Goal: Ask a question

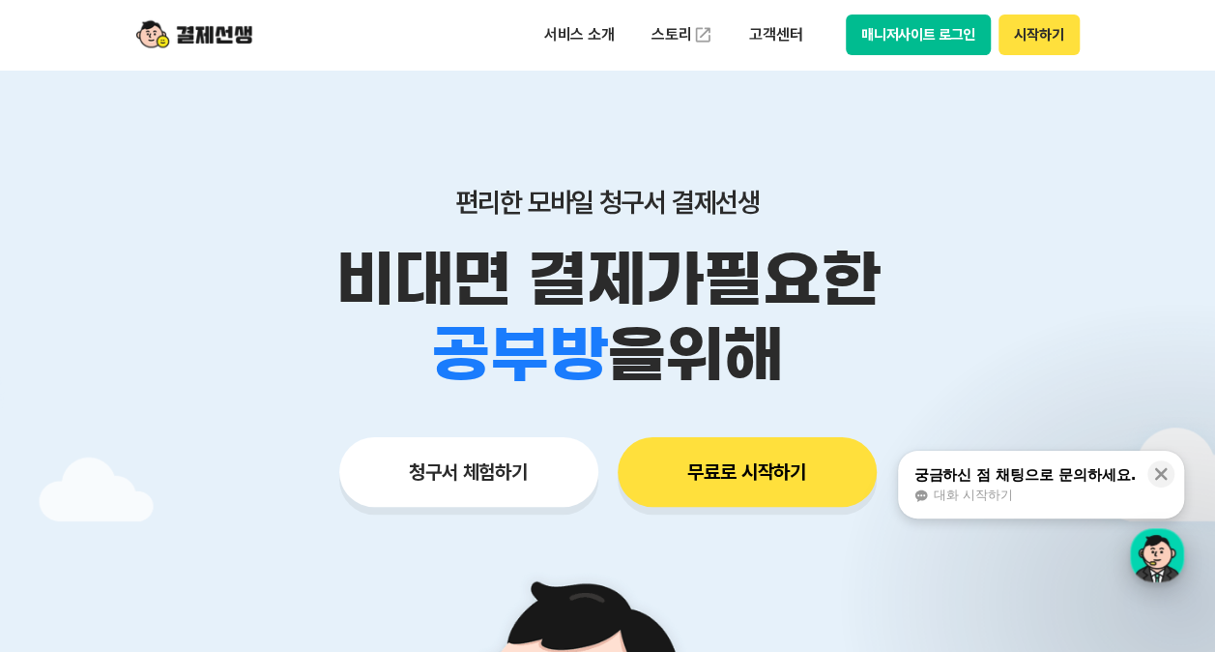
click at [1141, 549] on div "button" at bounding box center [1157, 555] width 54 height 54
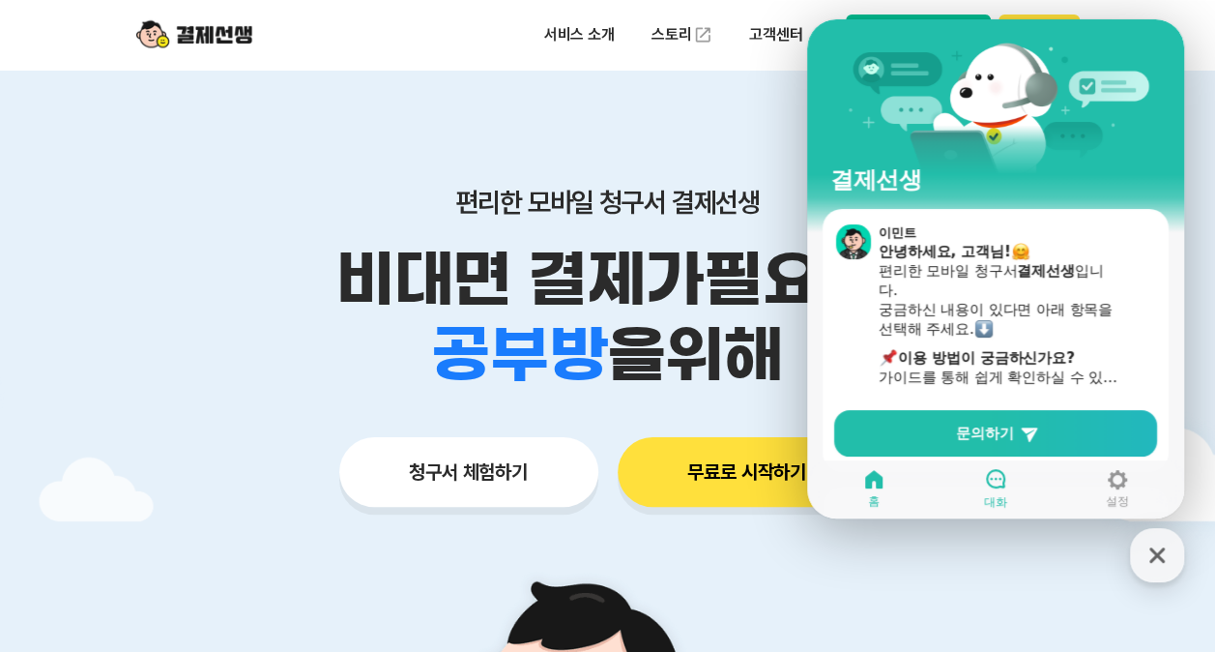
click at [969, 491] on link "대화" at bounding box center [996, 488] width 122 height 48
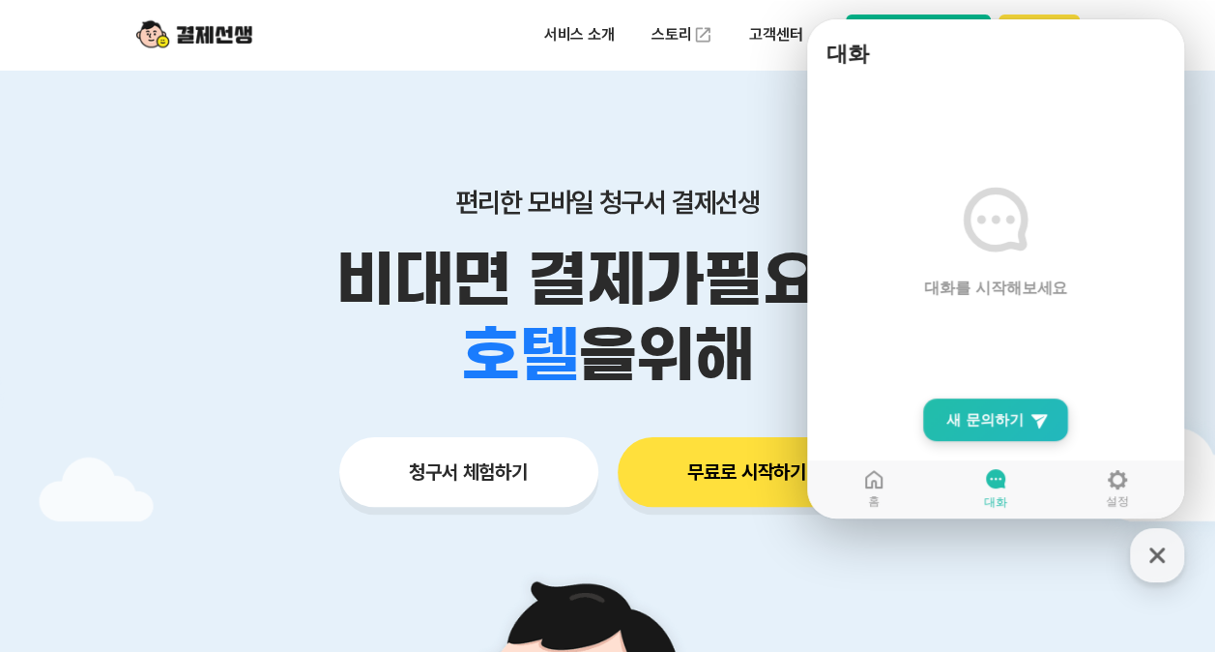
click at [964, 427] on span "새 문의하기" at bounding box center [985, 419] width 77 height 19
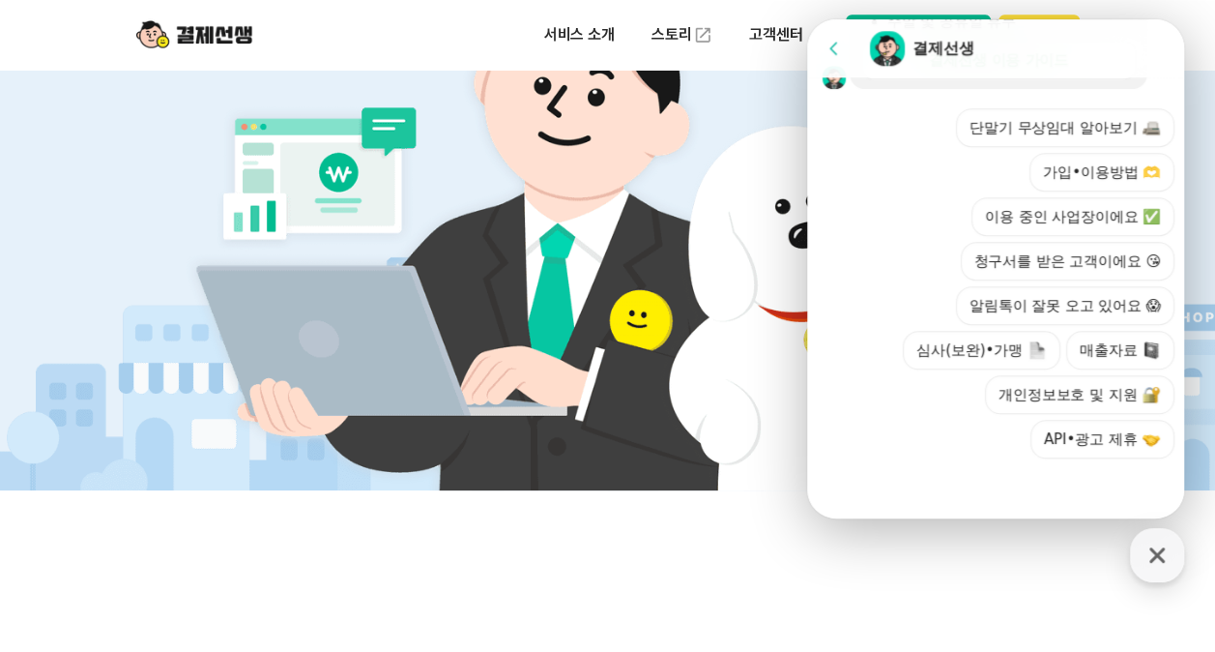
scroll to position [774, 0]
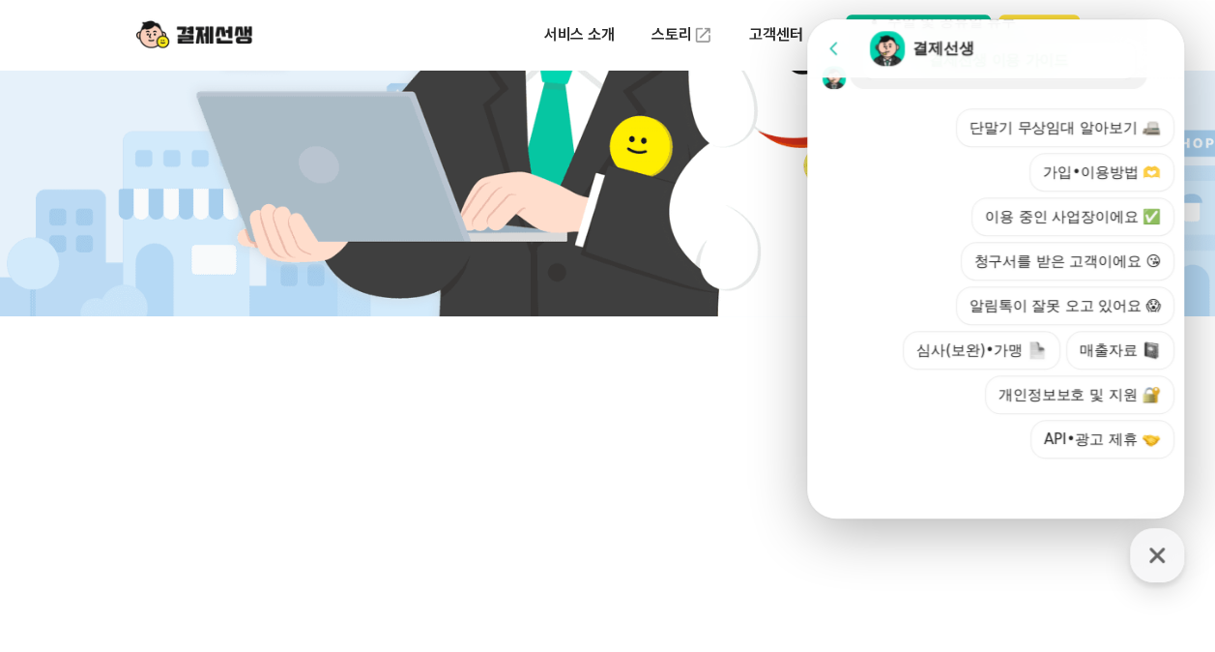
click at [1074, 202] on button "이용 중인 사업장이에요 ✅" at bounding box center [1073, 216] width 203 height 39
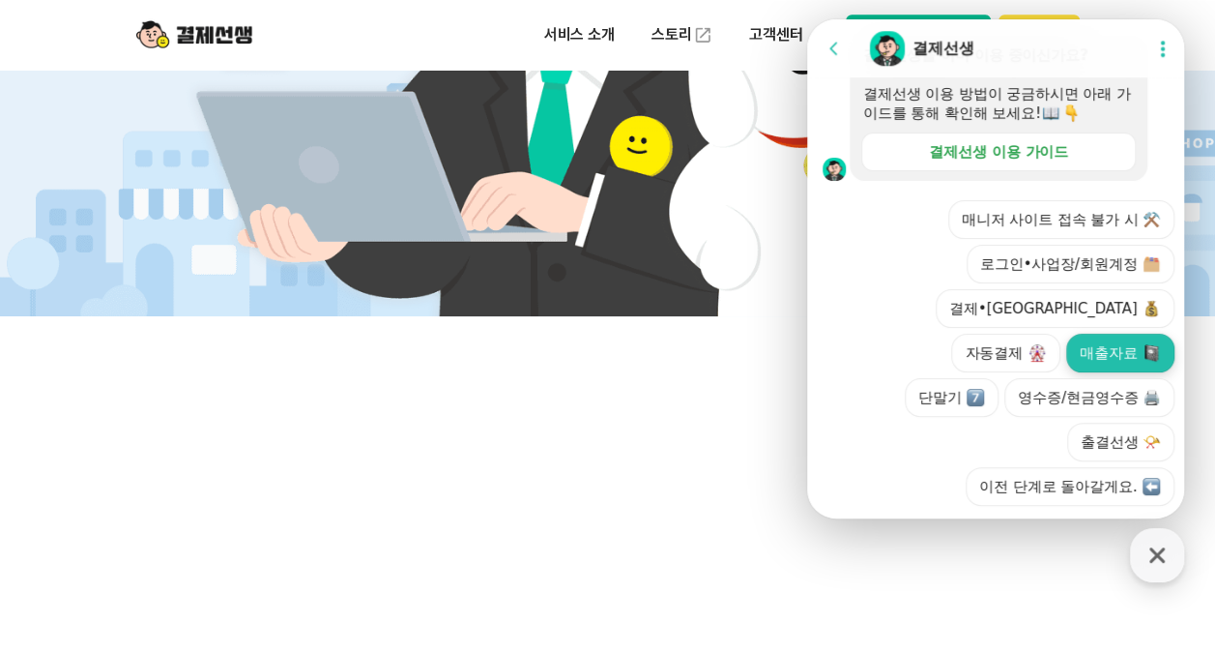
scroll to position [866, 0]
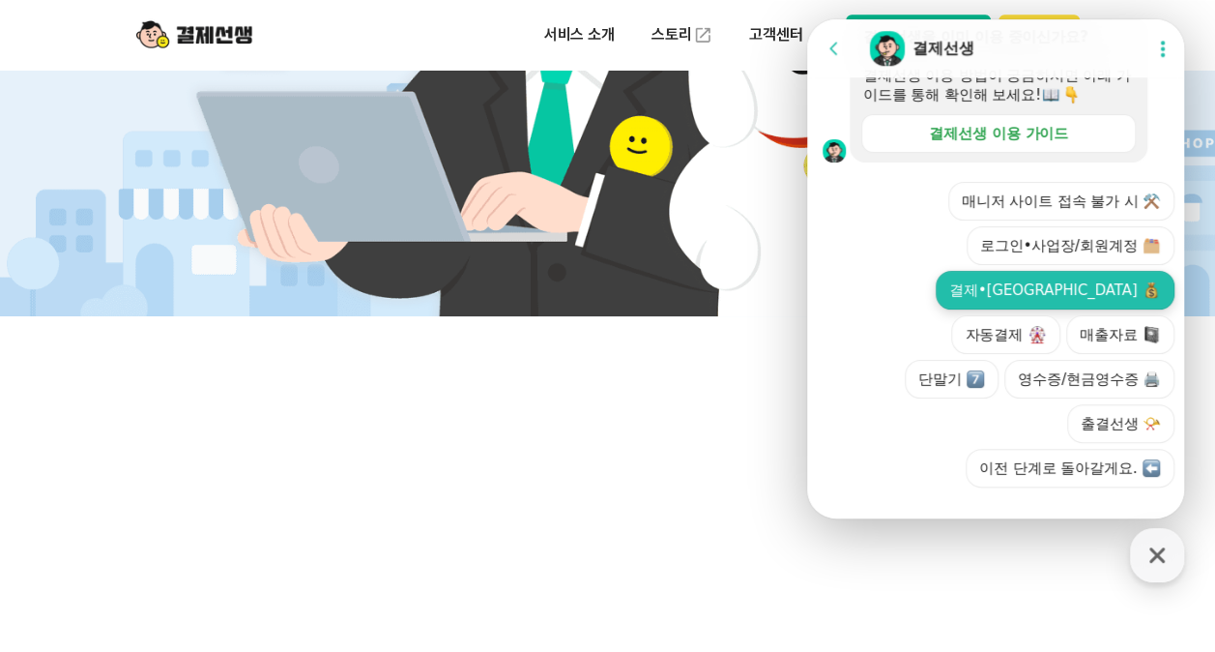
click at [1004, 309] on button "결제•[GEOGRAPHIC_DATA]" at bounding box center [1055, 290] width 239 height 39
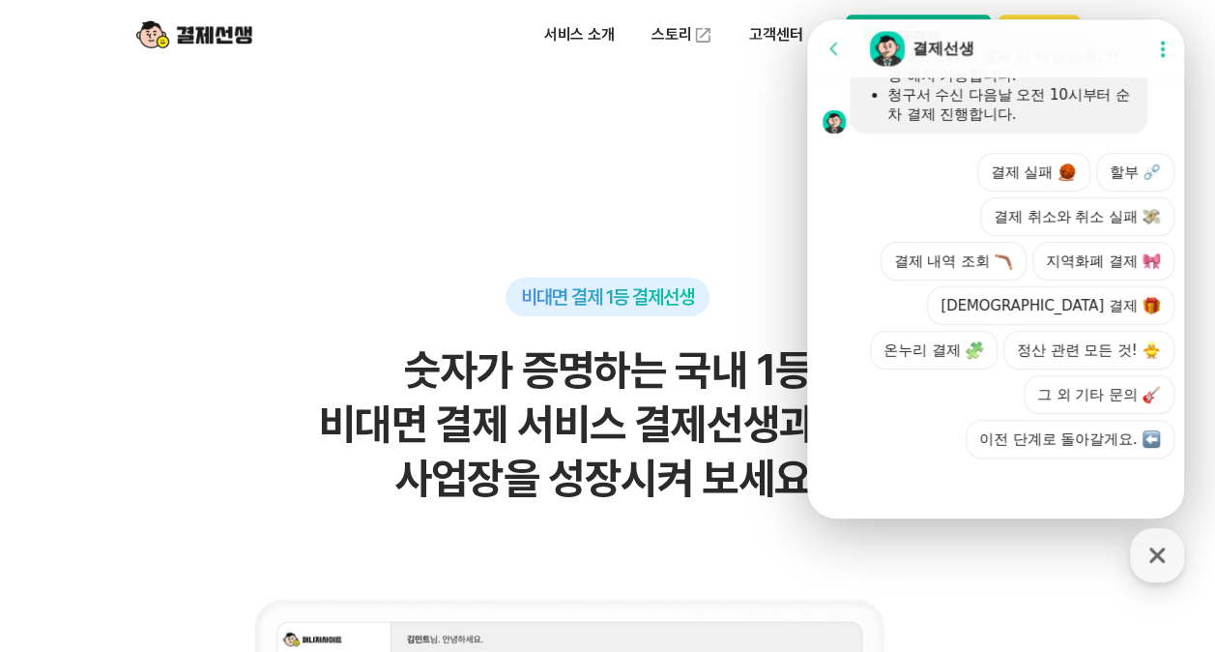
scroll to position [1422, 0]
click at [1109, 222] on button "결제 취소와 취소 실패" at bounding box center [1078, 216] width 194 height 39
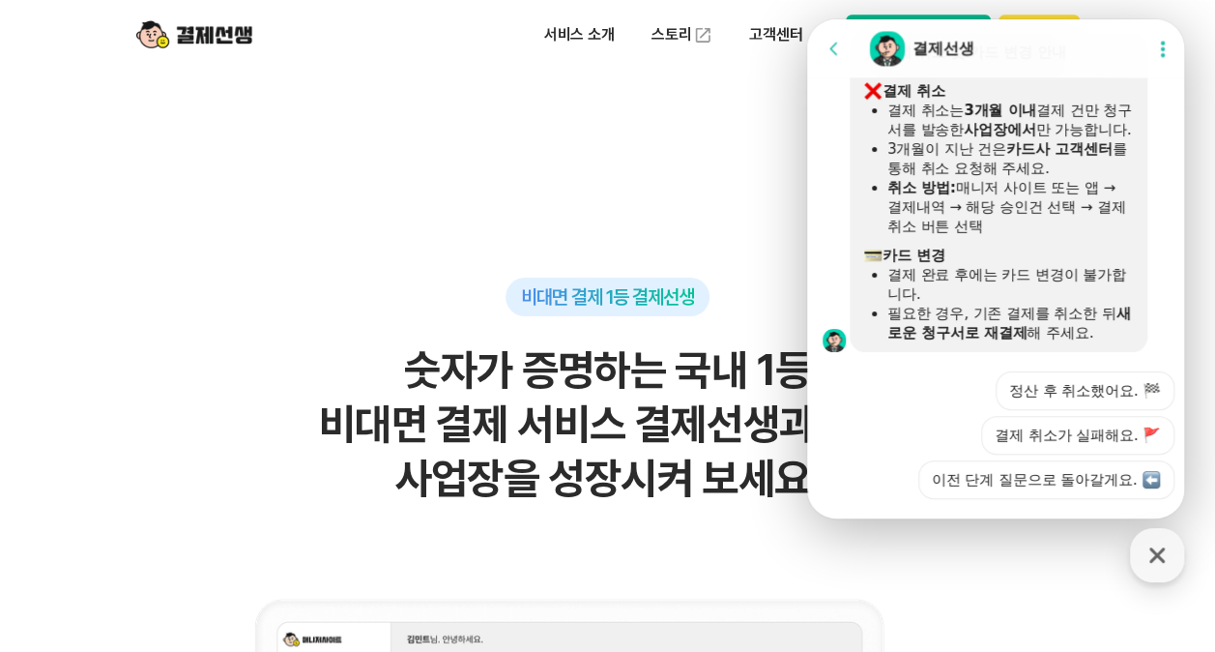
scroll to position [1663, 0]
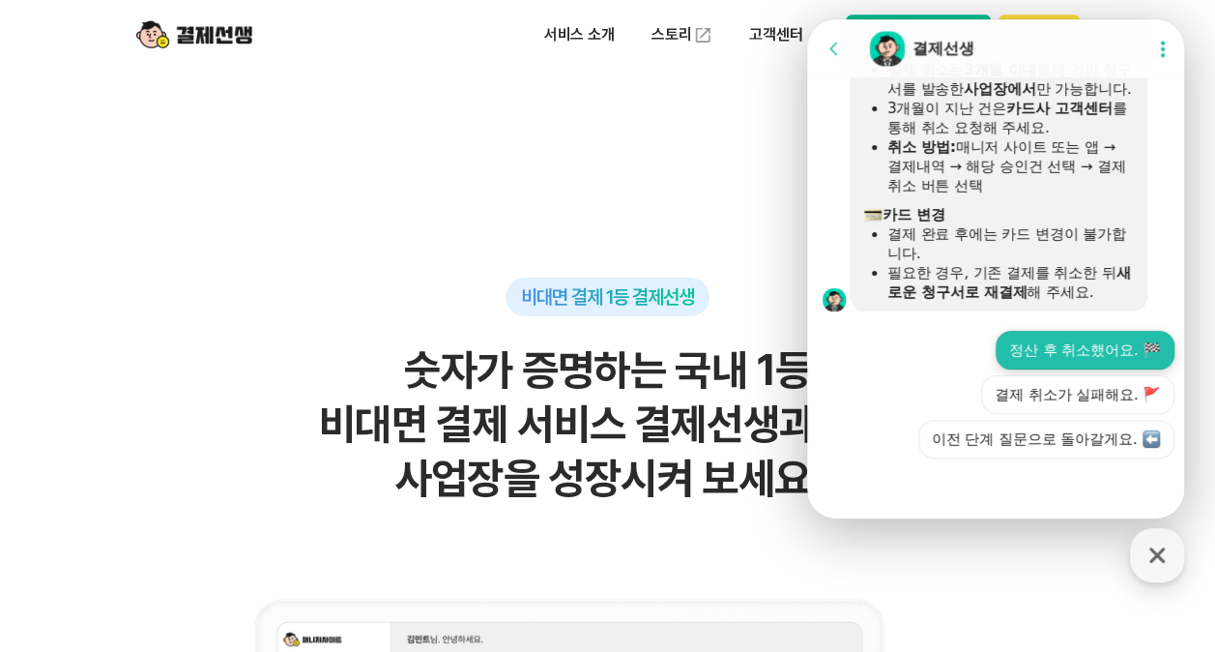
click at [1074, 362] on button "정산 후 취소했어요. 🏁" at bounding box center [1085, 350] width 179 height 39
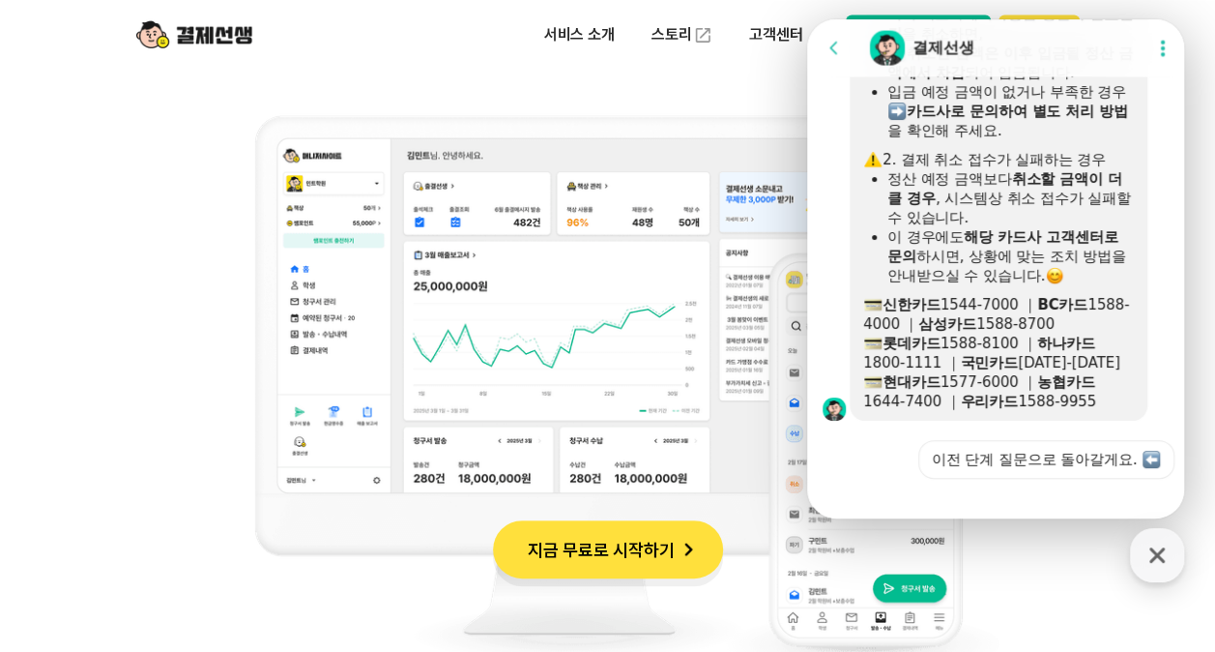
scroll to position [1943, 0]
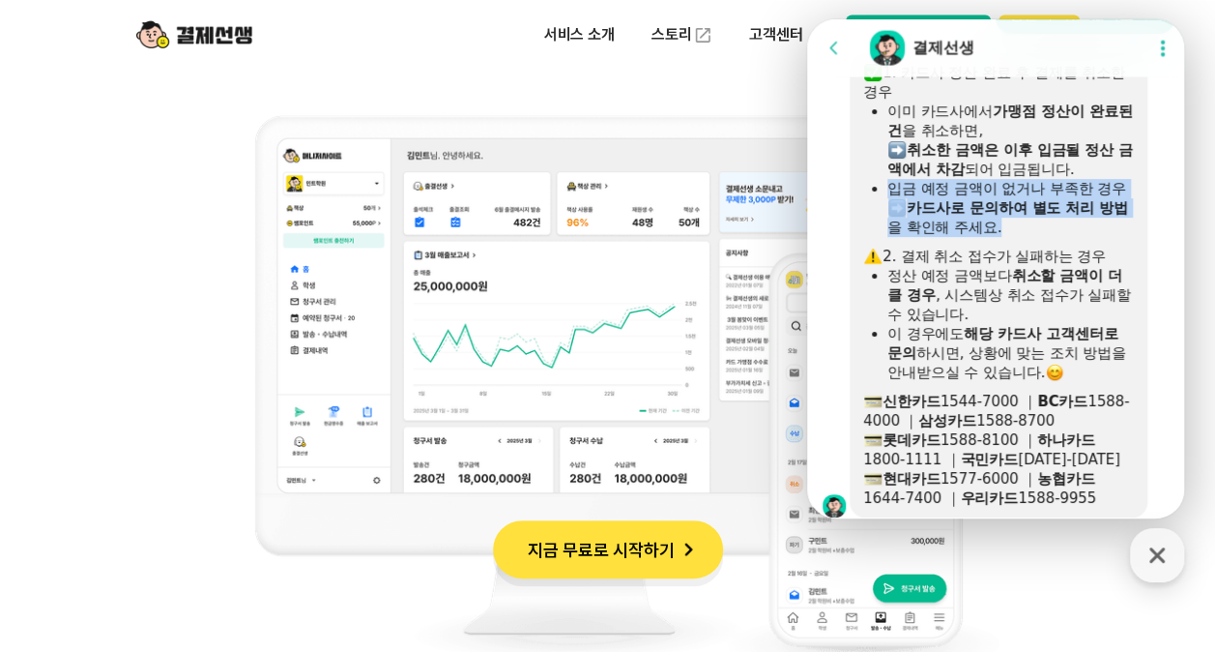
drag, startPoint x: 893, startPoint y: 246, endPoint x: 1093, endPoint y: 309, distance: 210.1
click at [1093, 237] on ul "이미 카드사에서 가맹점 정산이 완료된 건 을 취소하면, ​ 취소한 금액은 이후 입금될 정산 금액에서 차감 되어 입금됩니다. 입금 예정 금액이 …" at bounding box center [998, 169] width 271 height 135
drag, startPoint x: 1093, startPoint y: 309, endPoint x: 1043, endPoint y: 288, distance: 53.7
click at [1043, 217] on b "카드사로 문의하여 별도 처리 방법" at bounding box center [1017, 207] width 221 height 17
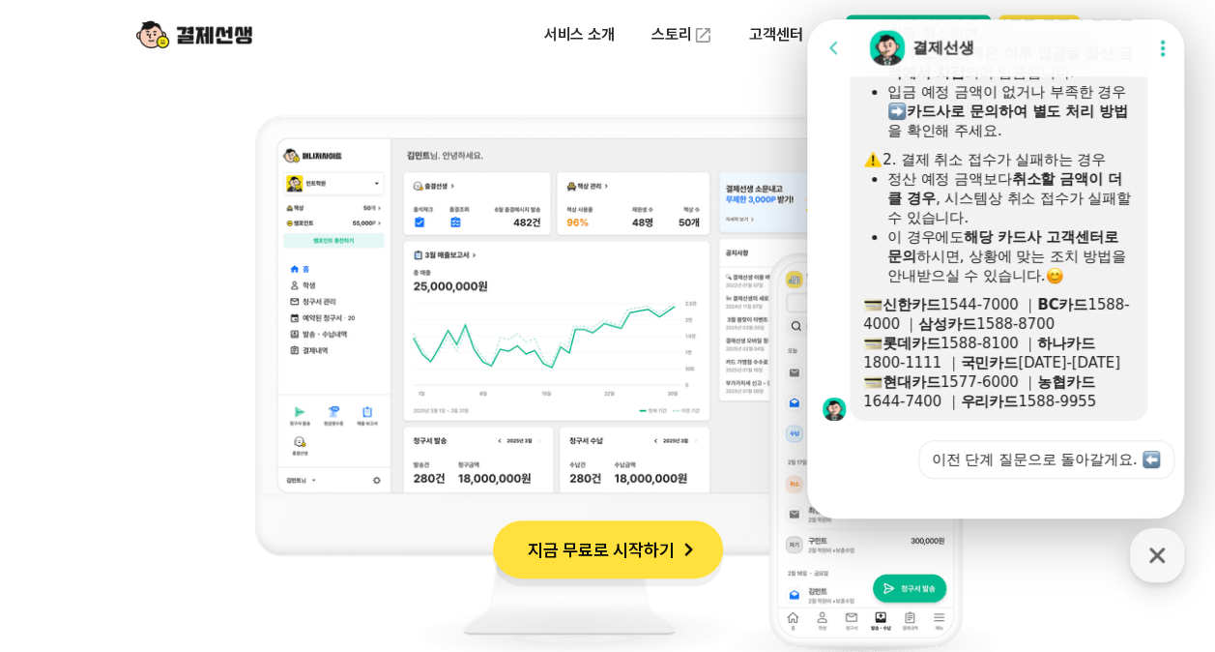
click at [1043, 227] on div "정산 예정 금액보다 취소할 금액이 더 클 경우 , 시스템상 취소 접수가 실패할 수 있습니다." at bounding box center [1011, 198] width 247 height 58
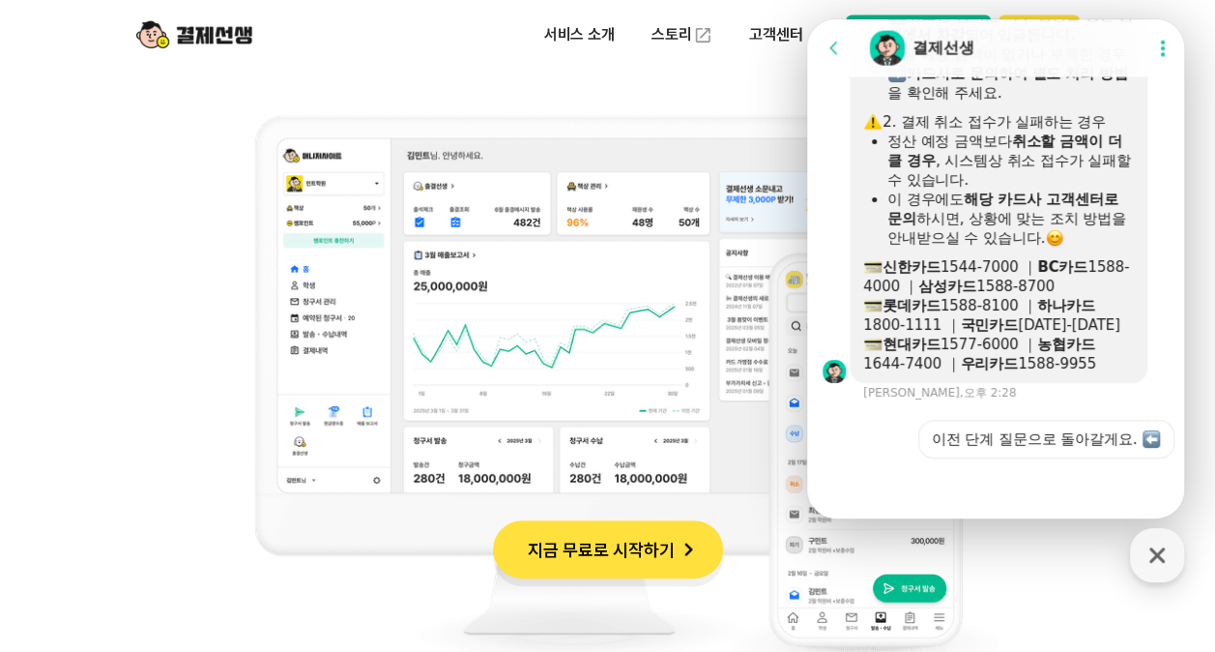
scroll to position [2153, 0]
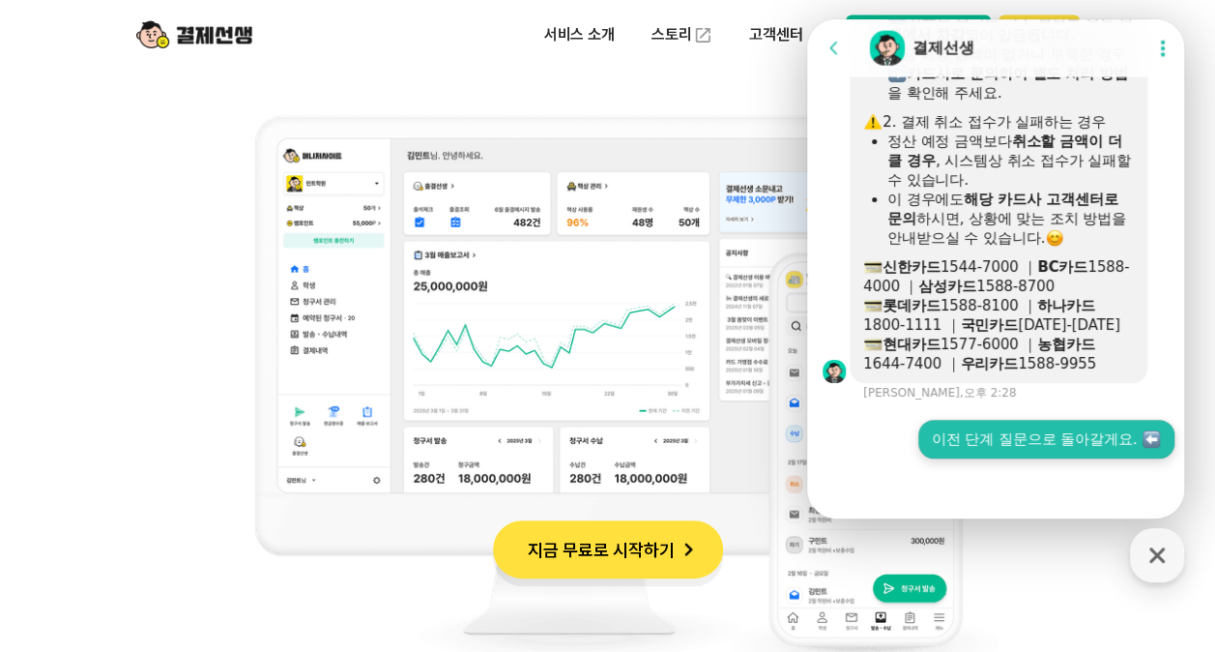
click at [1008, 424] on button "이전 단계 질문으로 돌아갈게요." at bounding box center [1047, 439] width 256 height 39
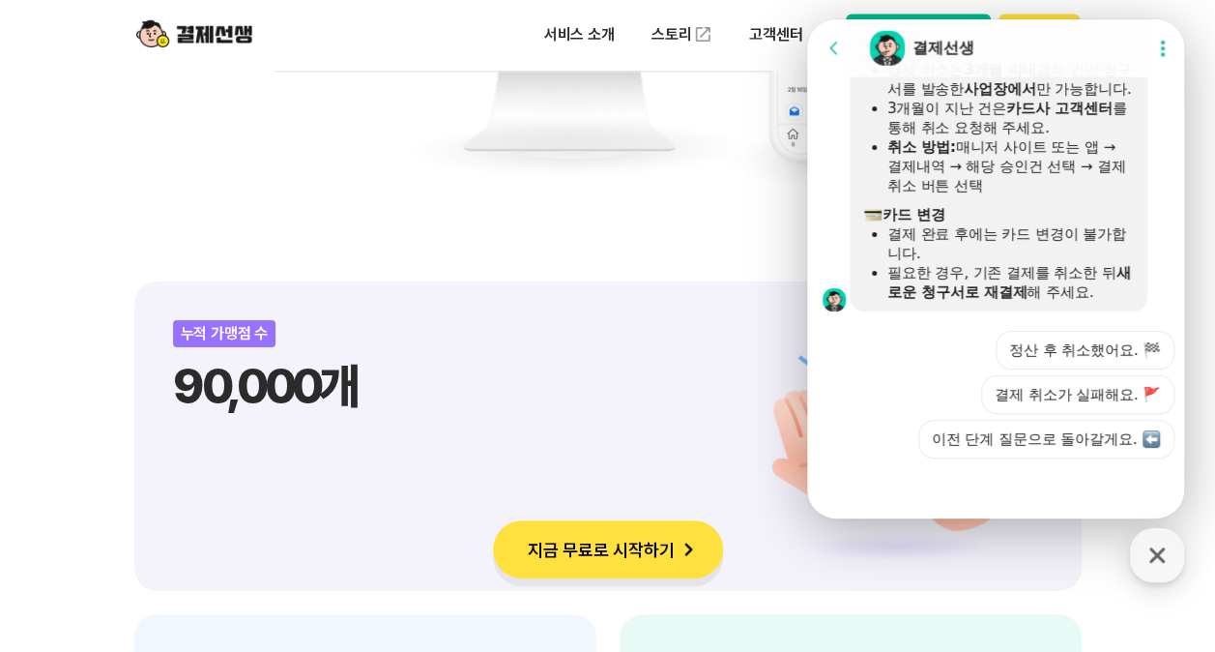
scroll to position [2657, 0]
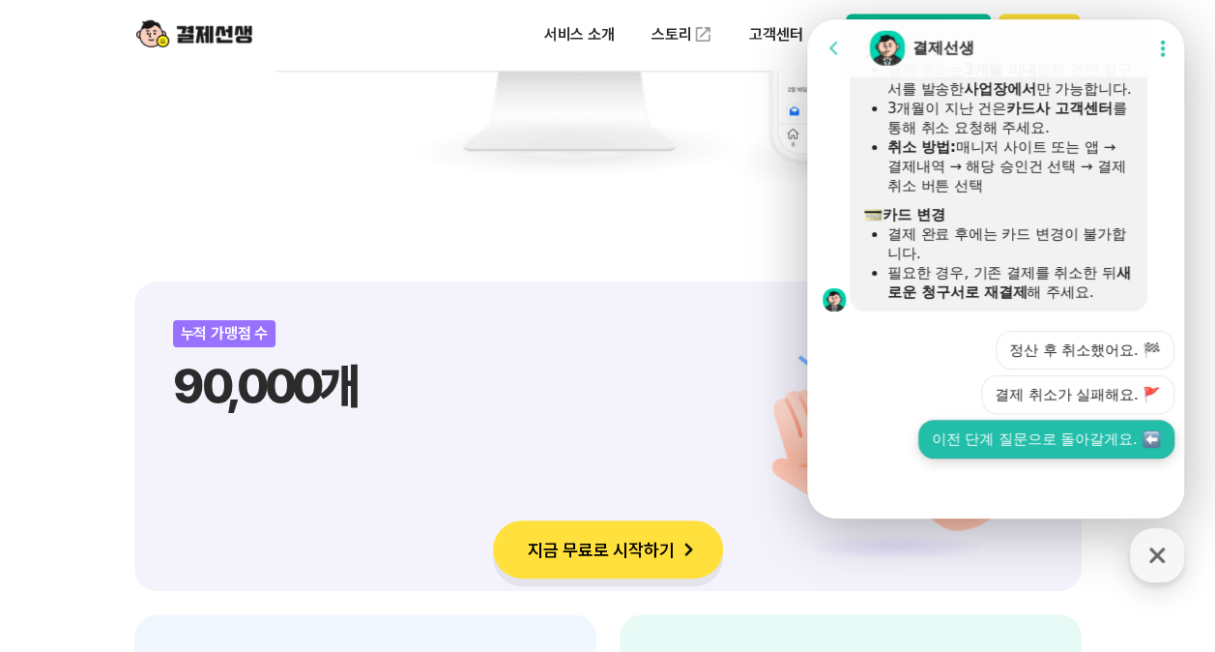
click at [1074, 447] on button "이전 단계 질문으로 돌아갈게요." at bounding box center [1047, 439] width 256 height 39
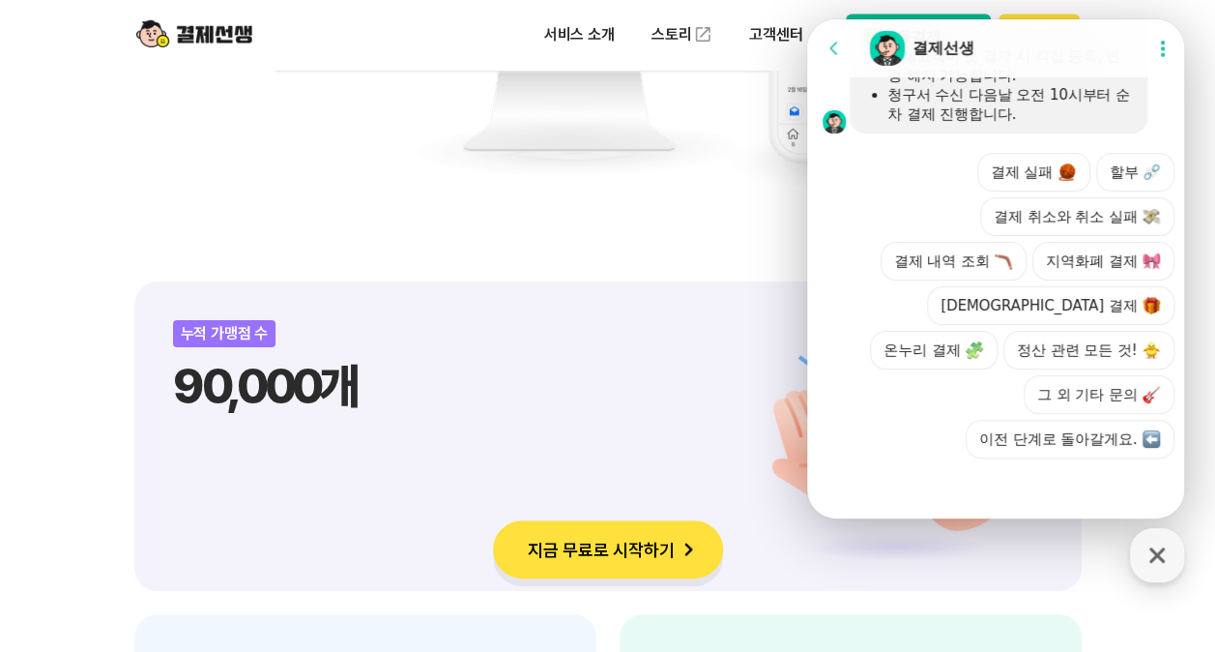
scroll to position [3345, 0]
click at [1069, 388] on button "그 외 기타 문의" at bounding box center [1099, 394] width 151 height 39
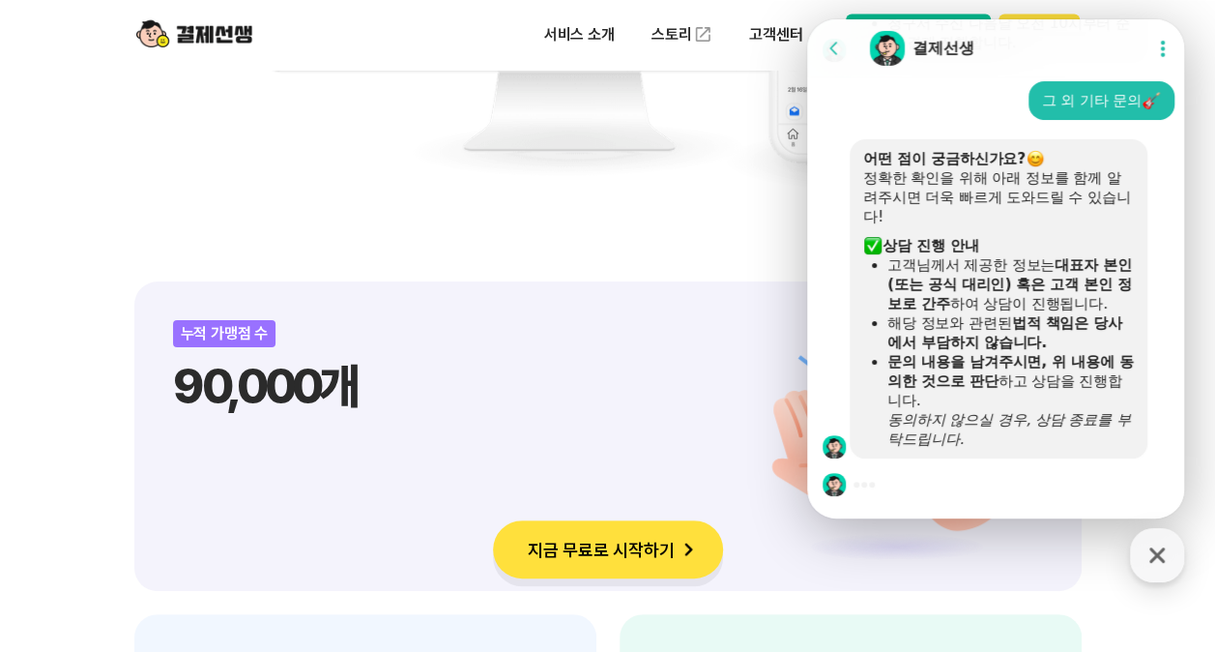
scroll to position [3742, 0]
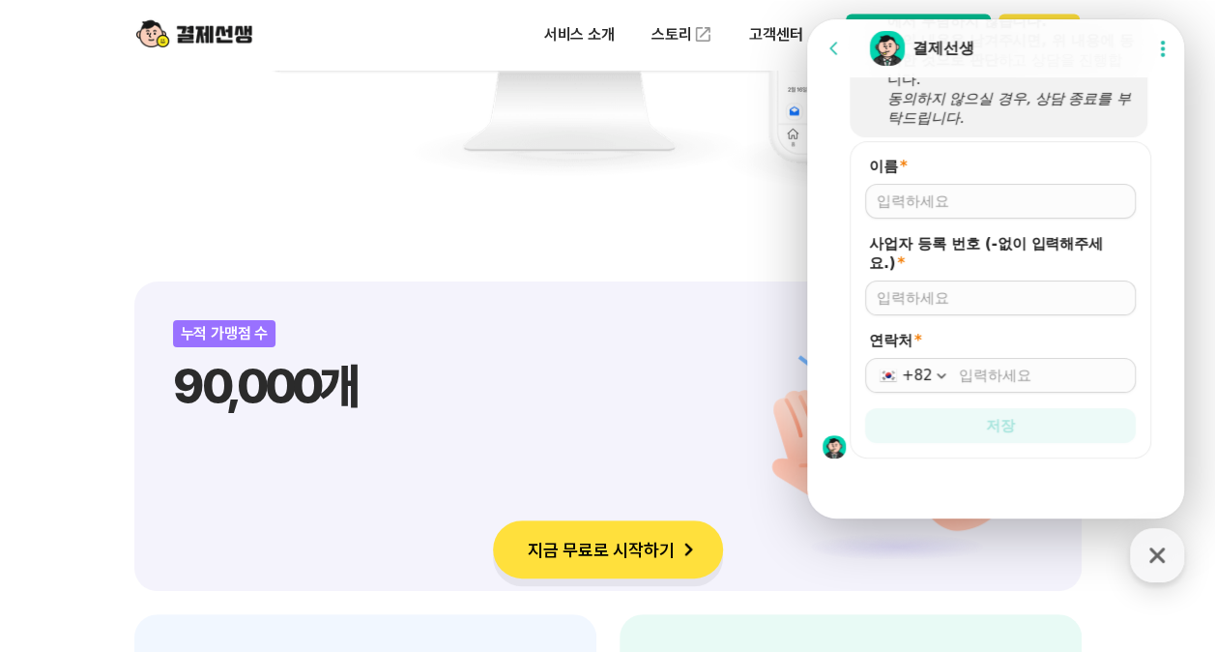
click at [927, 182] on div "이름 *" at bounding box center [1000, 188] width 271 height 62
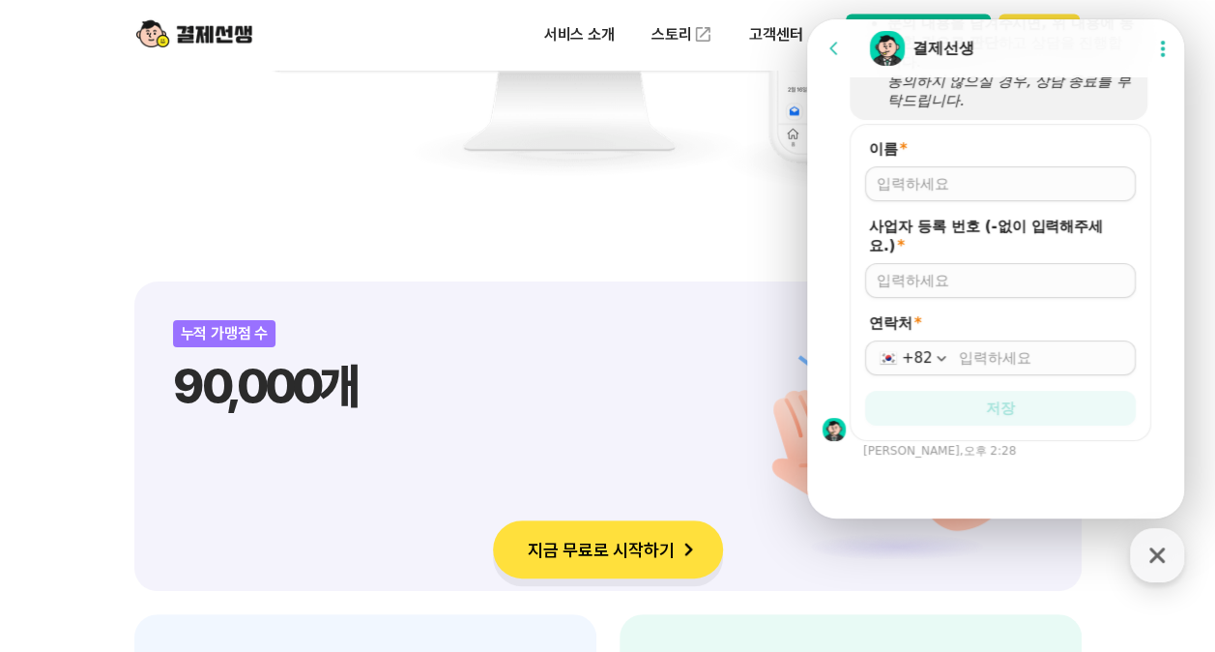
click at [925, 191] on input "이름 *" at bounding box center [1001, 183] width 248 height 19
type input "[PERSON_NAME]"
click at [956, 296] on div at bounding box center [1000, 280] width 271 height 35
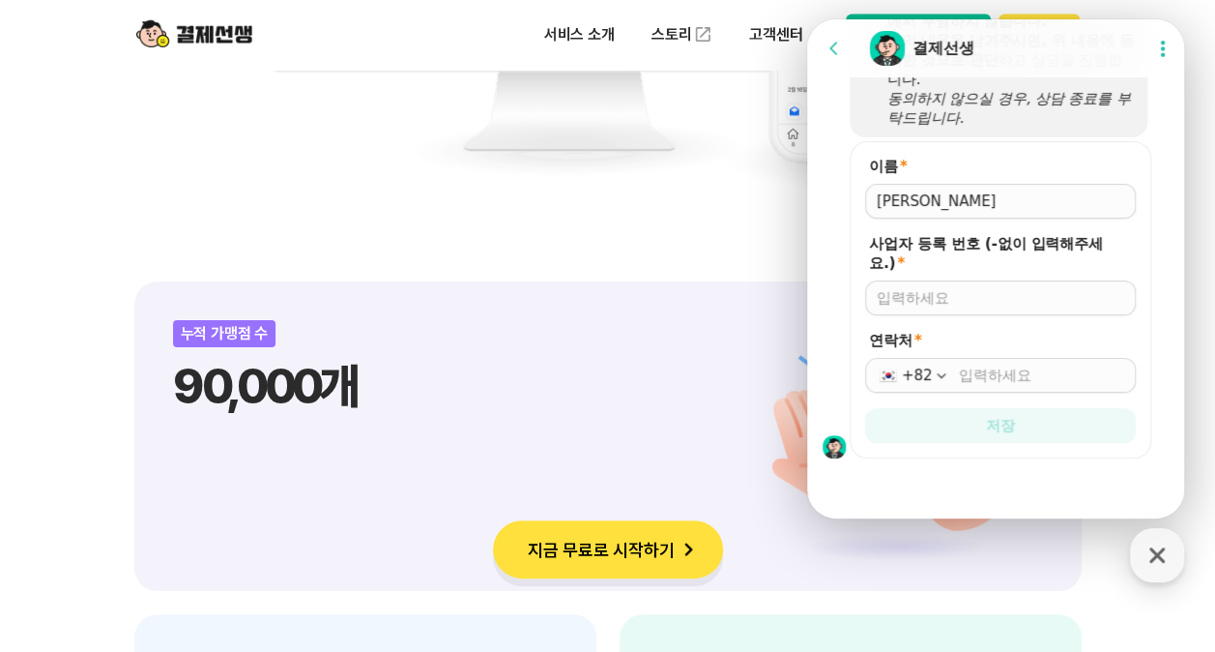
click at [954, 278] on div "사업자 등록 번호 (-없이 입력해주세요.) *" at bounding box center [1000, 274] width 271 height 81
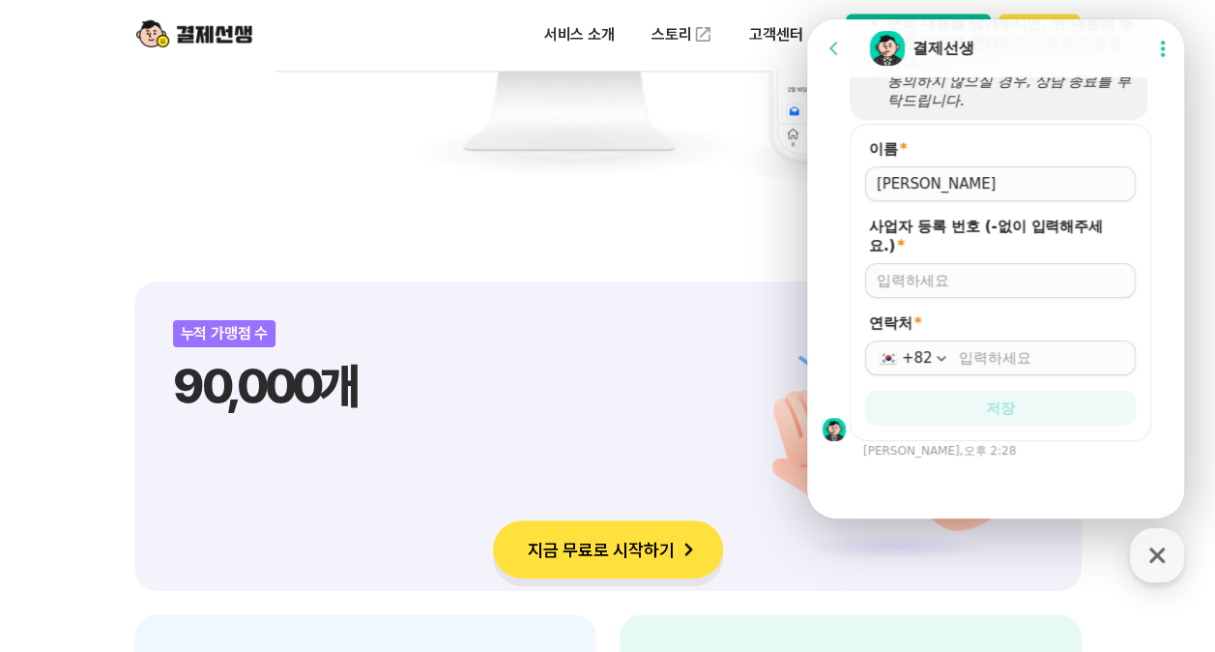
click at [954, 280] on div at bounding box center [1000, 280] width 271 height 35
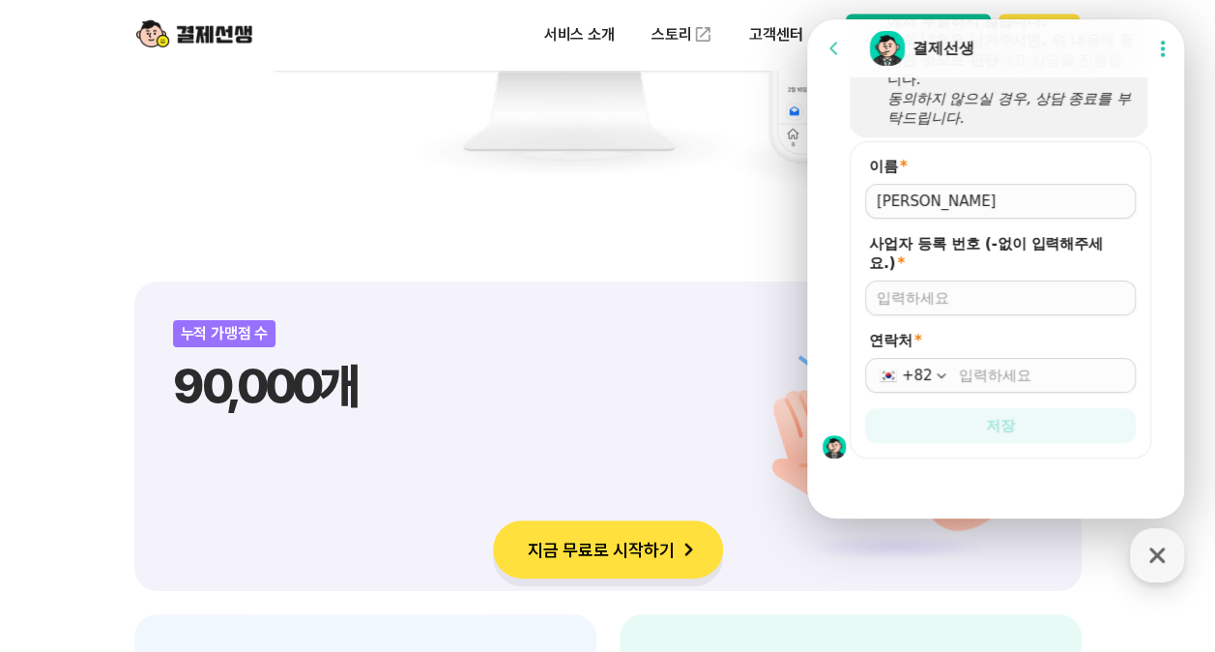
click at [963, 300] on input "사업자 등록 번호 (-없이 입력해주세요.) *" at bounding box center [1001, 297] width 248 height 19
type input "5302701297"
click at [993, 380] on input "연락처 *" at bounding box center [1041, 375] width 165 height 19
type input "[PHONE_NUMBER]"
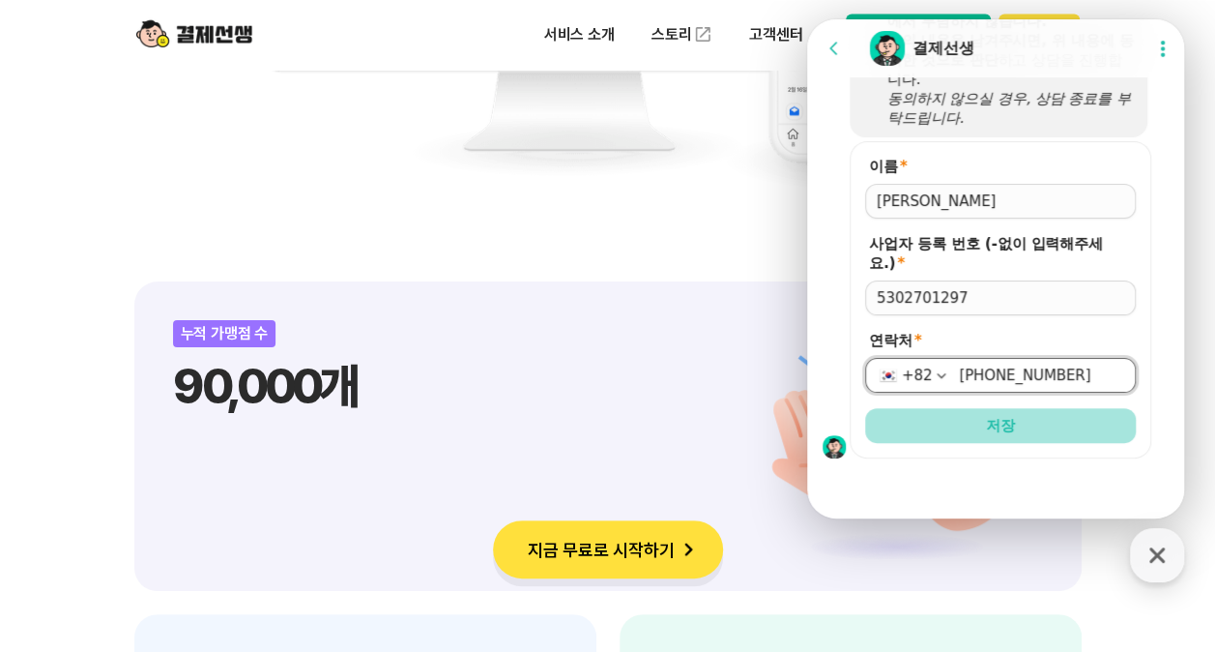
click at [1005, 432] on span "저장" at bounding box center [1000, 425] width 29 height 19
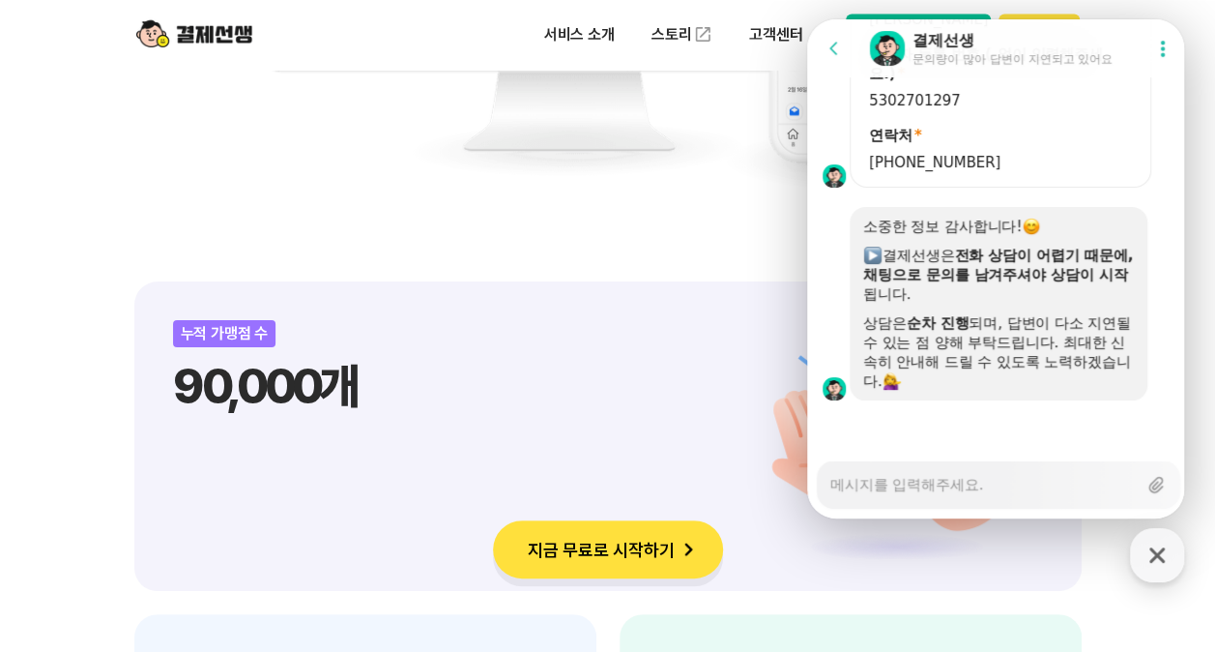
scroll to position [3916, 0]
click at [977, 483] on textarea "Messenger Input Textarea" at bounding box center [984, 477] width 307 height 33
type textarea "x"
type textarea "z"
type textarea "x"
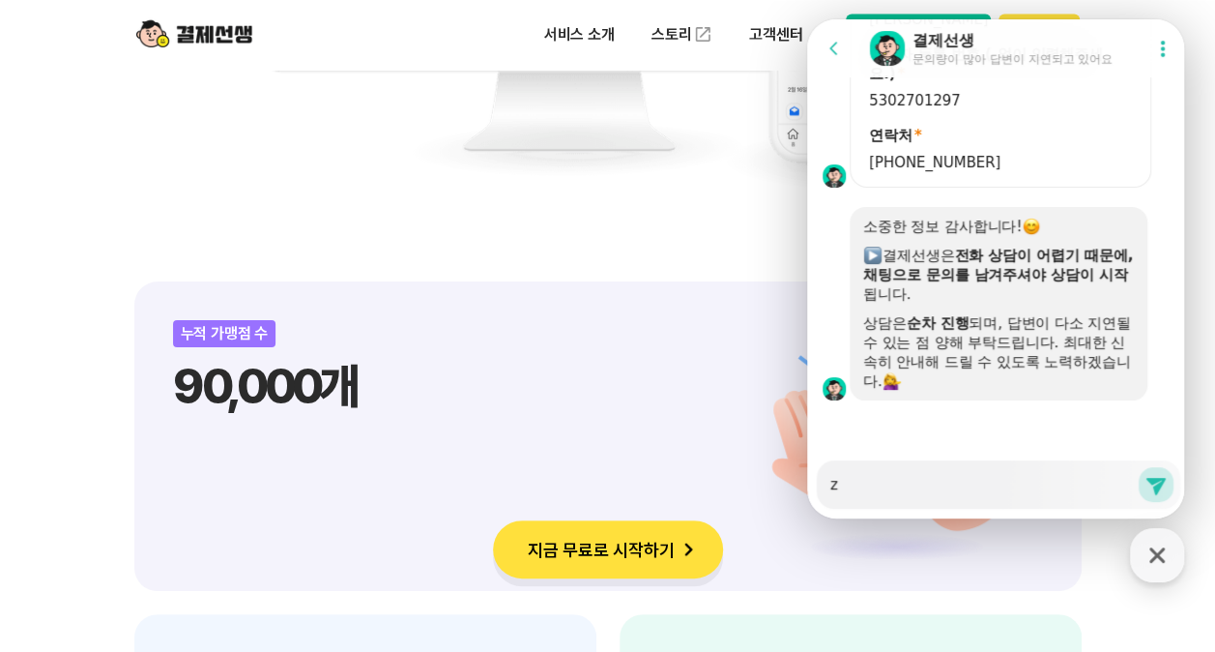
type textarea "zk"
type textarea "x"
type textarea "z"
type textarea "x"
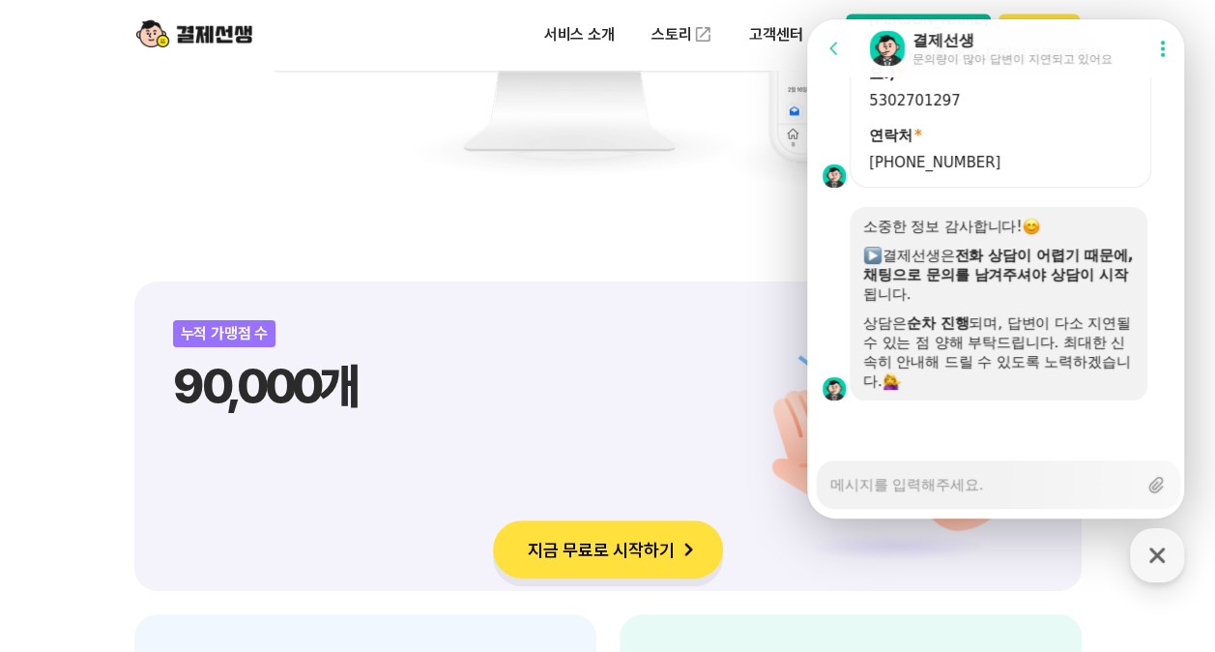
type textarea "z"
type textarea "x"
type textarea "ㅋ"
type textarea "x"
type textarea "칻"
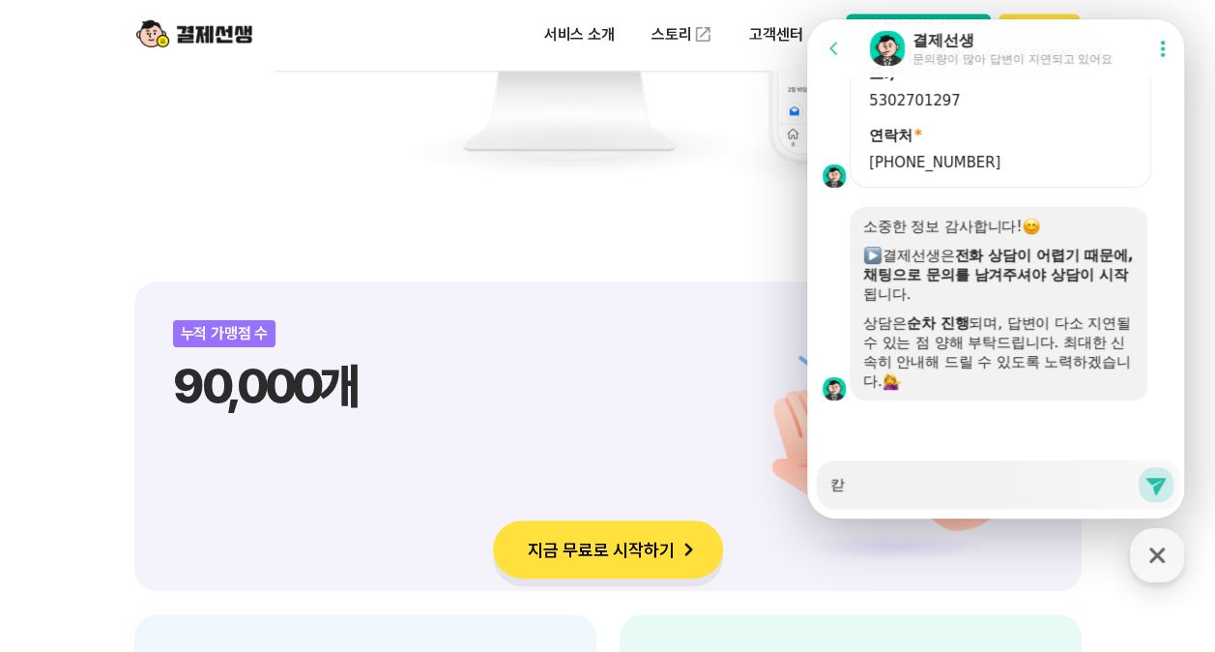
type textarea "x"
type textarea "카드"
type textarea "x"
type textarea "카드 겨"
type textarea "x"
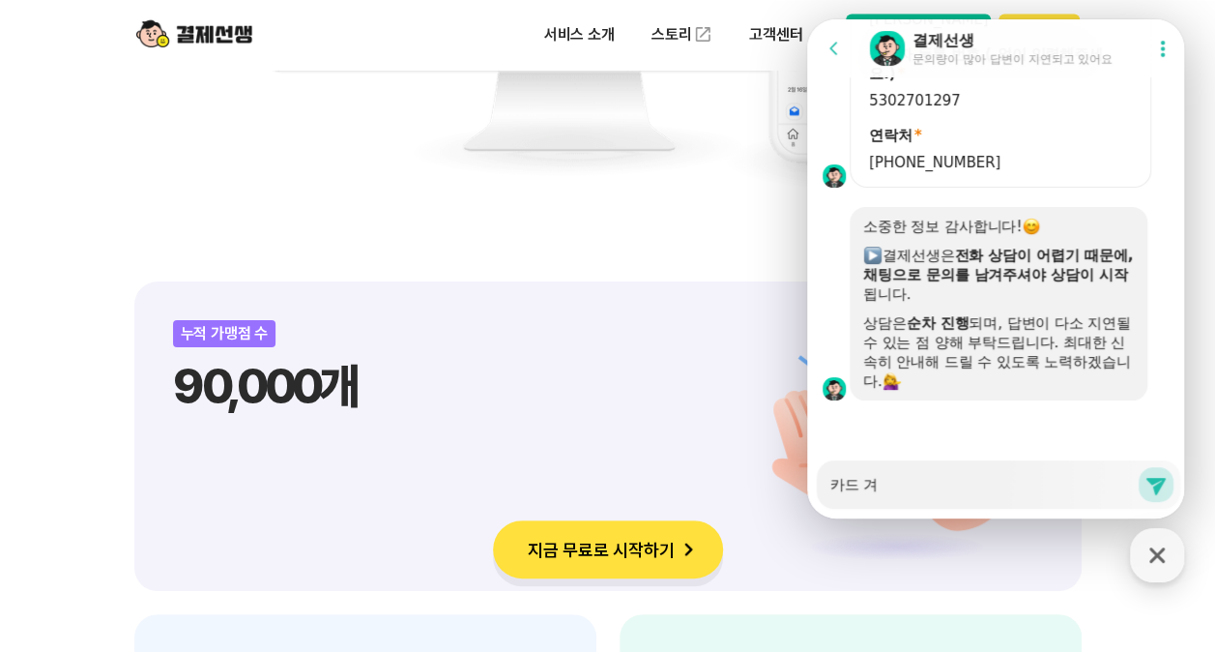
type textarea "카드 겾"
type textarea "x"
type textarea "카드 겨"
type textarea "x"
type textarea "카드 ㄱ"
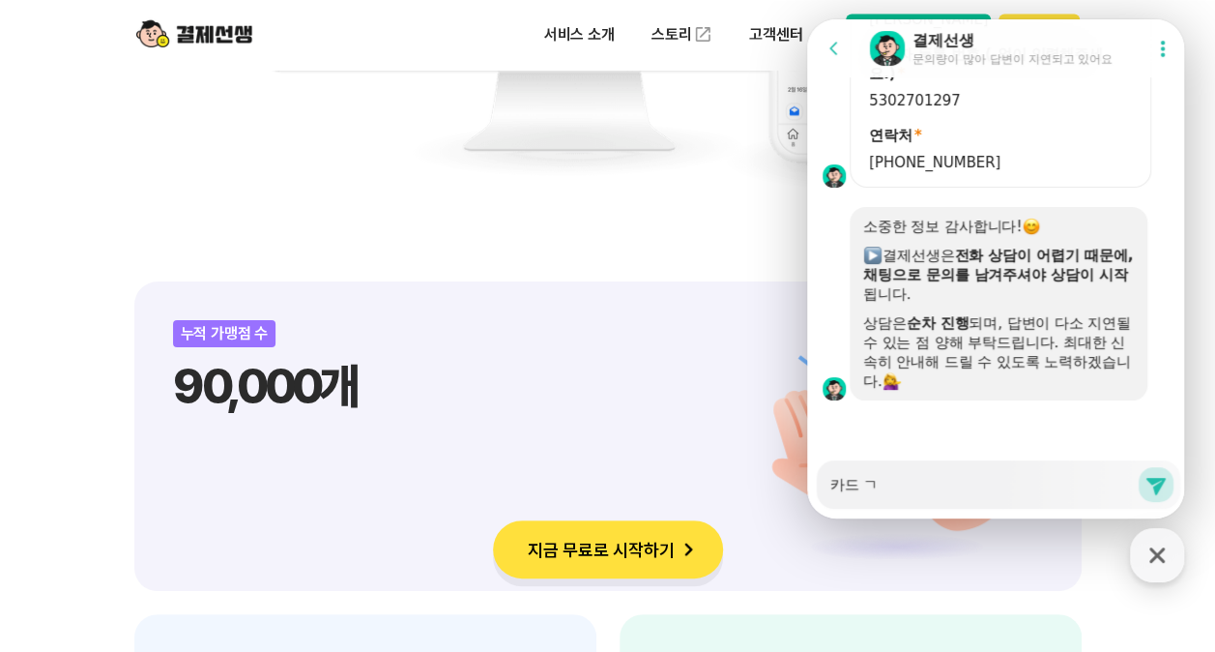
type textarea "x"
type textarea "카드"
type textarea "x"
type textarea "카드"
type textarea "x"
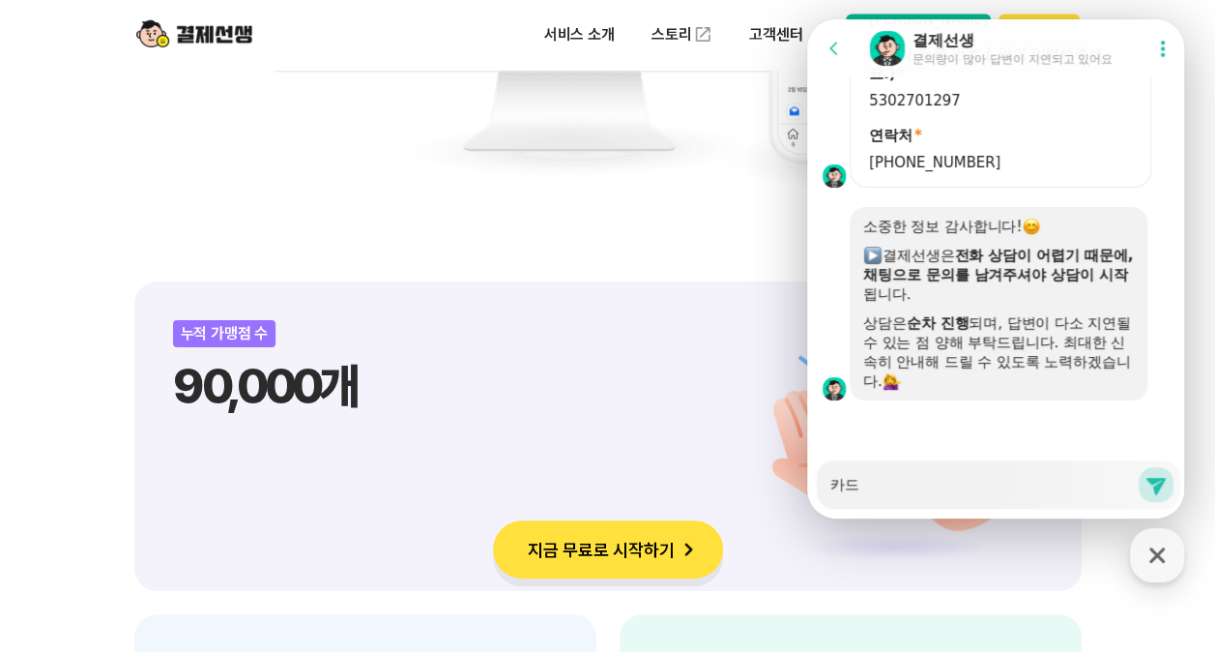
type textarea "카"
type textarea "x"
type textarea "ㄱ"
type textarea "x"
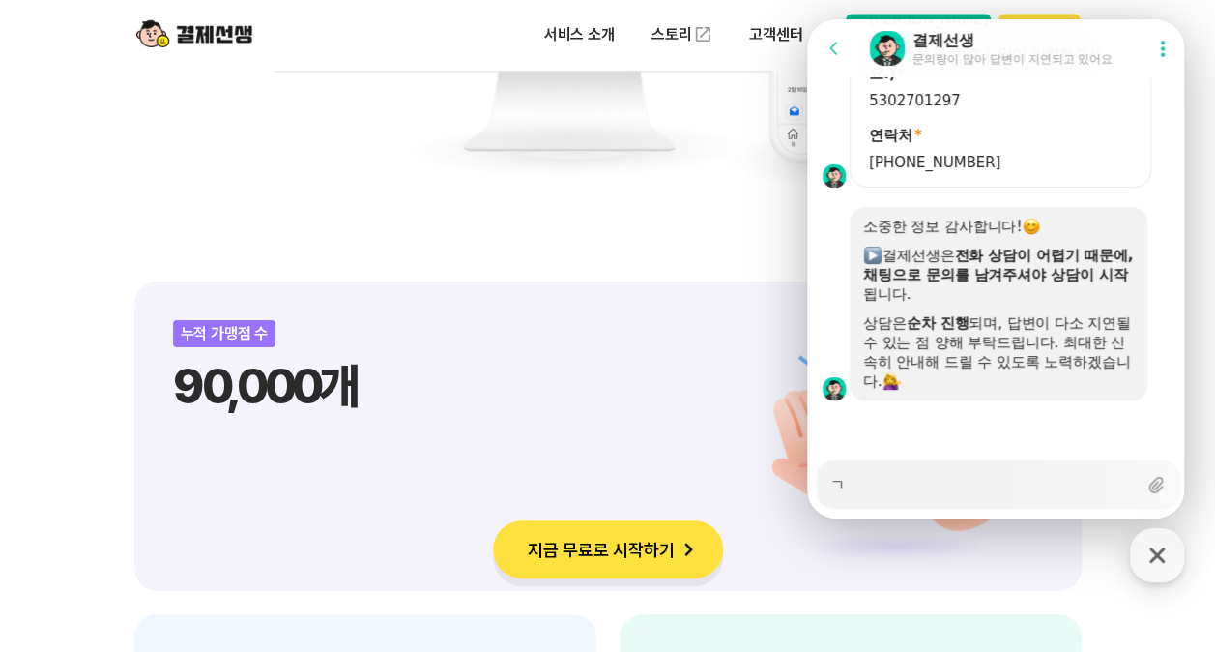
type textarea "겨"
type textarea "x"
type textarea "결ㅈ"
type textarea "x"
type textarea "결제"
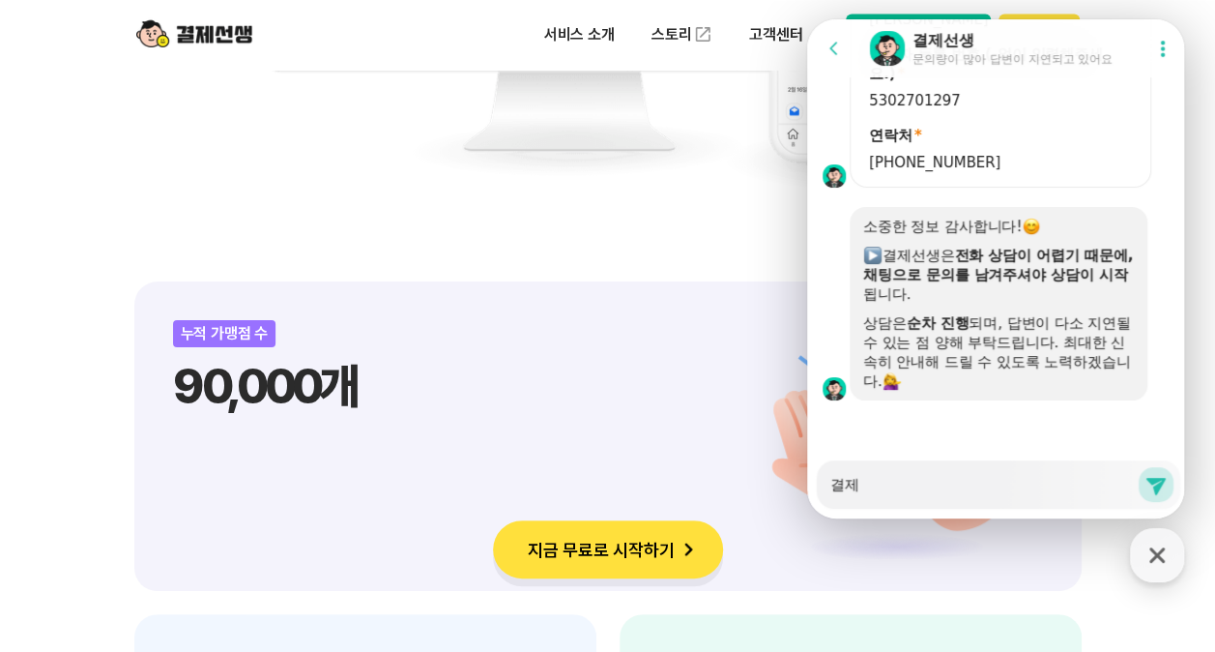
type textarea "x"
type textarea "결제"
type textarea "x"
type textarea "결제ㅎ"
type textarea "x"
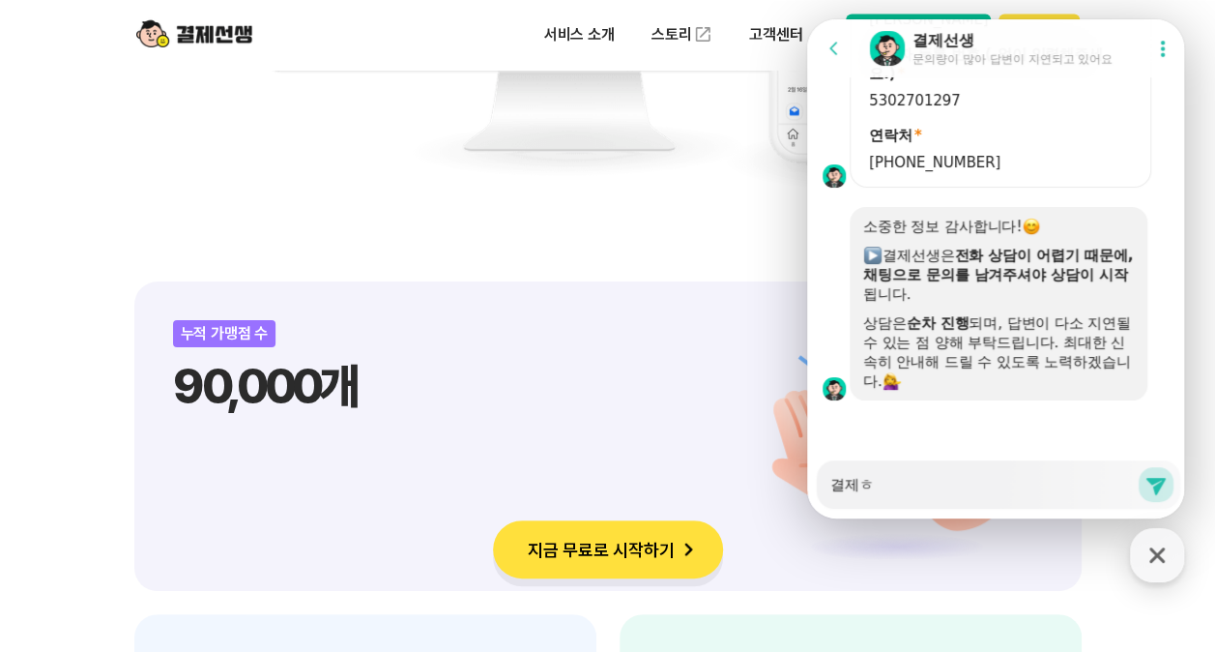
type textarea "결제후"
type textarea "x"
type textarea "결제후"
type textarea "x"
type textarea "결제후 ㅊ"
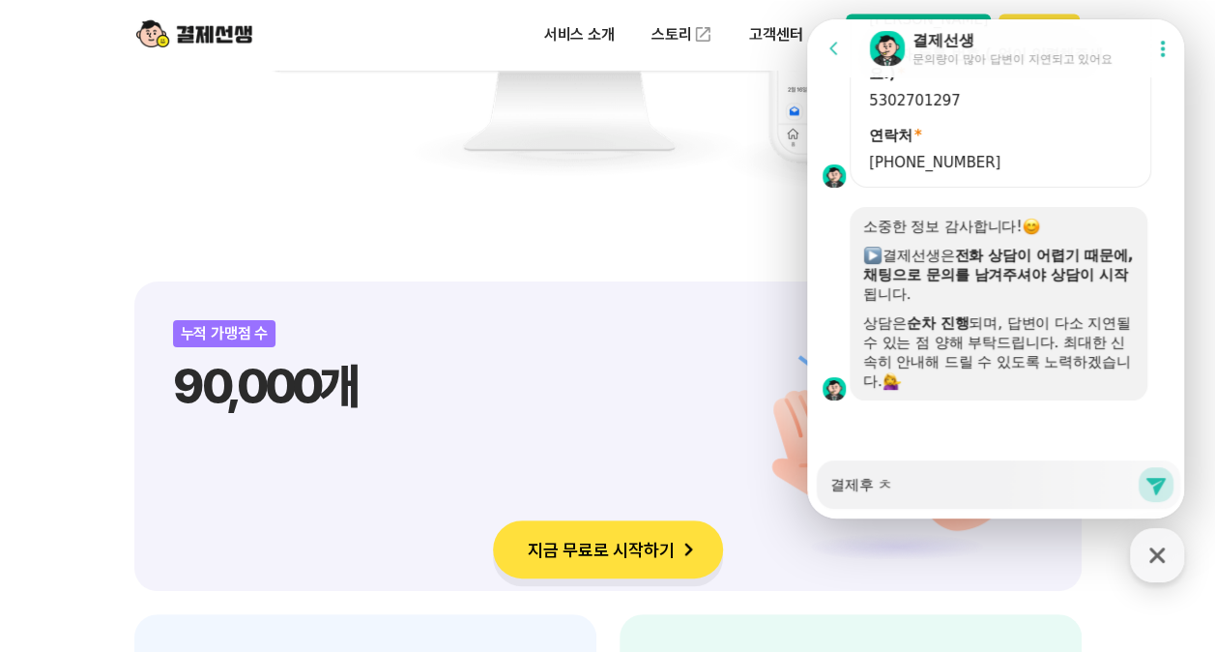
type textarea "x"
type textarea "결제후 추"
type textarea "x"
type textarea "결제후 취"
type textarea "x"
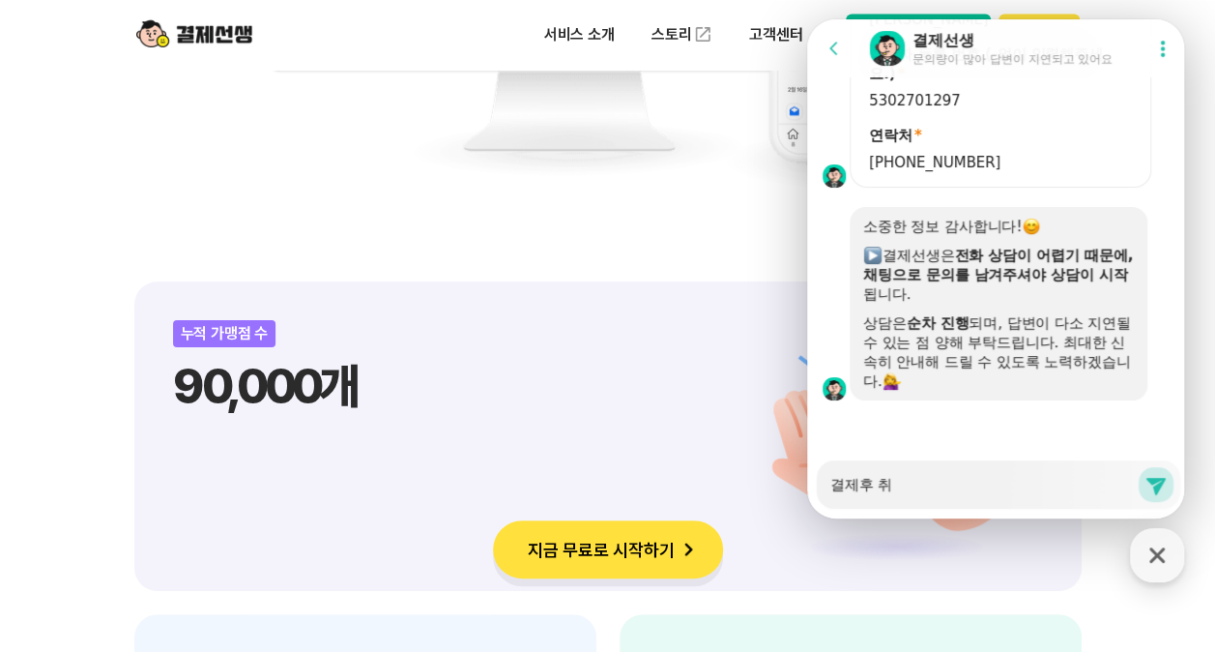
type textarea "결제후 췻"
type textarea "x"
type textarea "결제후 취소"
type textarea "x"
type textarea "결제후 취송"
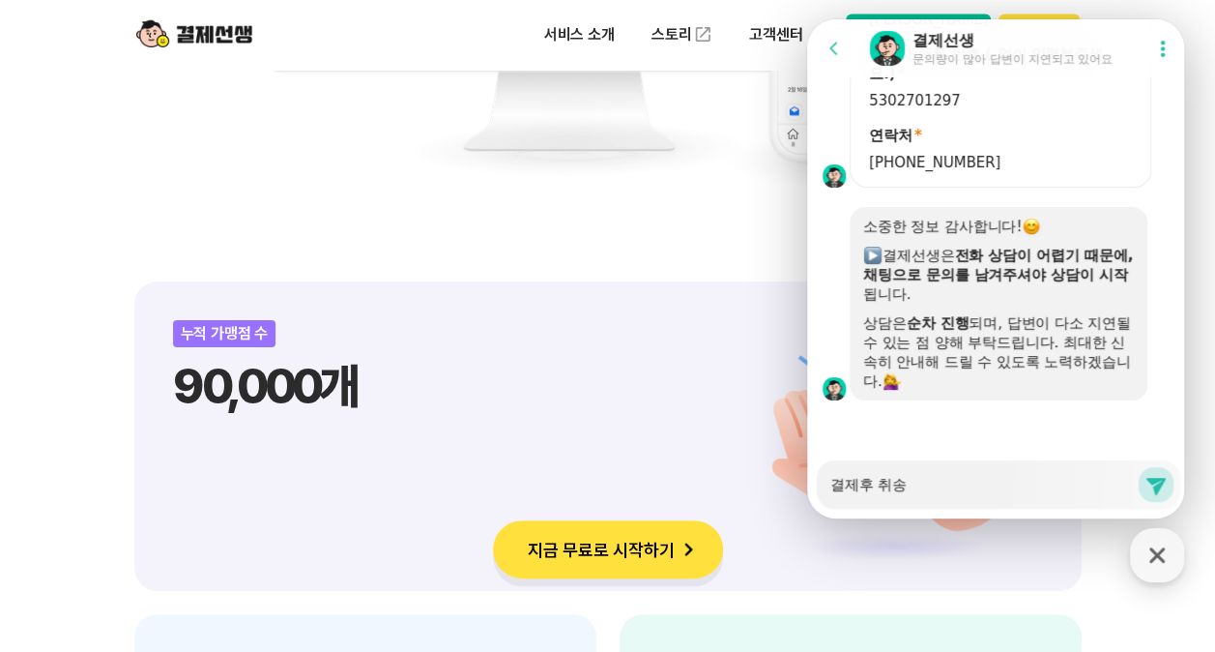
type textarea "x"
type textarea "결제후 취소이"
type textarea "x"
type textarea "결제후 취소입"
type textarea "x"
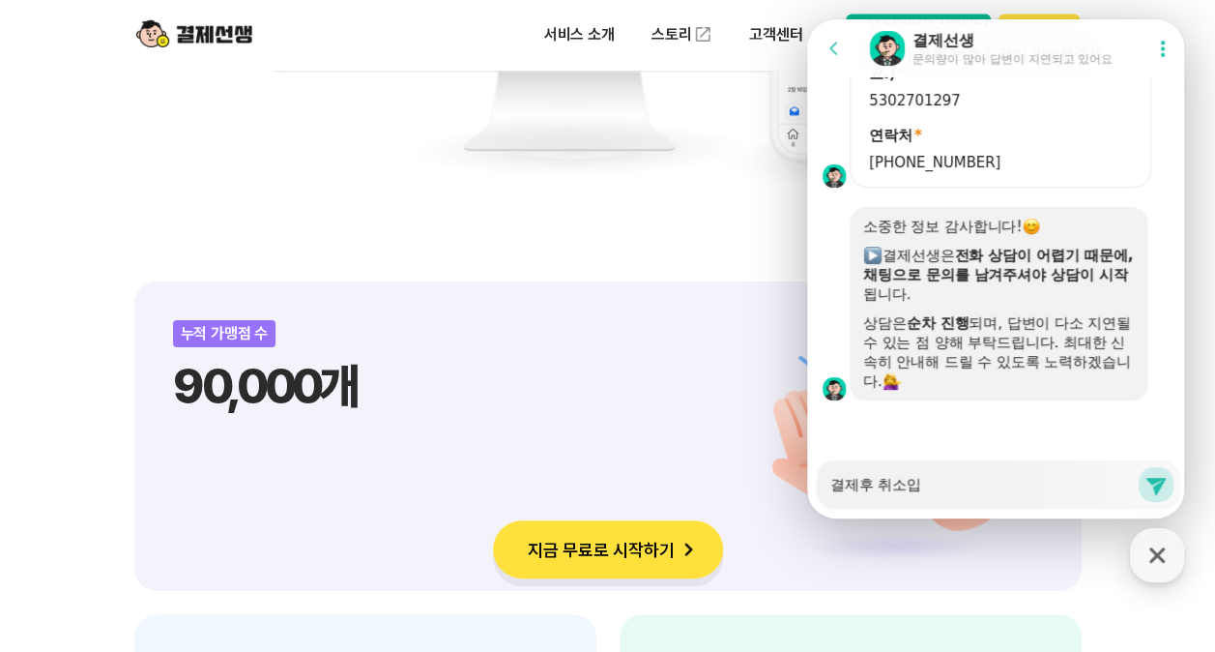
type textarea "결제후 취소입ㄴ"
type textarea "x"
type textarea "결제후 취소입니"
type textarea "x"
type textarea "결제후 취소입닏"
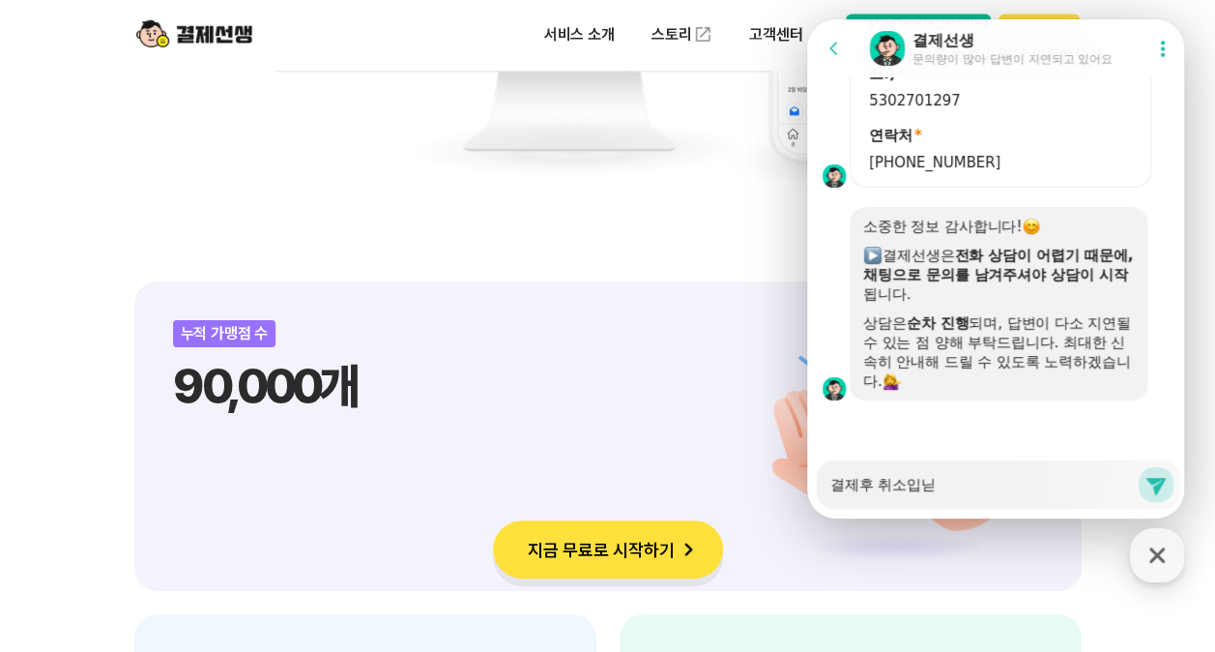
type textarea "x"
type textarea "결제후 취소입니다"
type textarea "x"
type textarea "결제후 취소입니다."
type textarea "x"
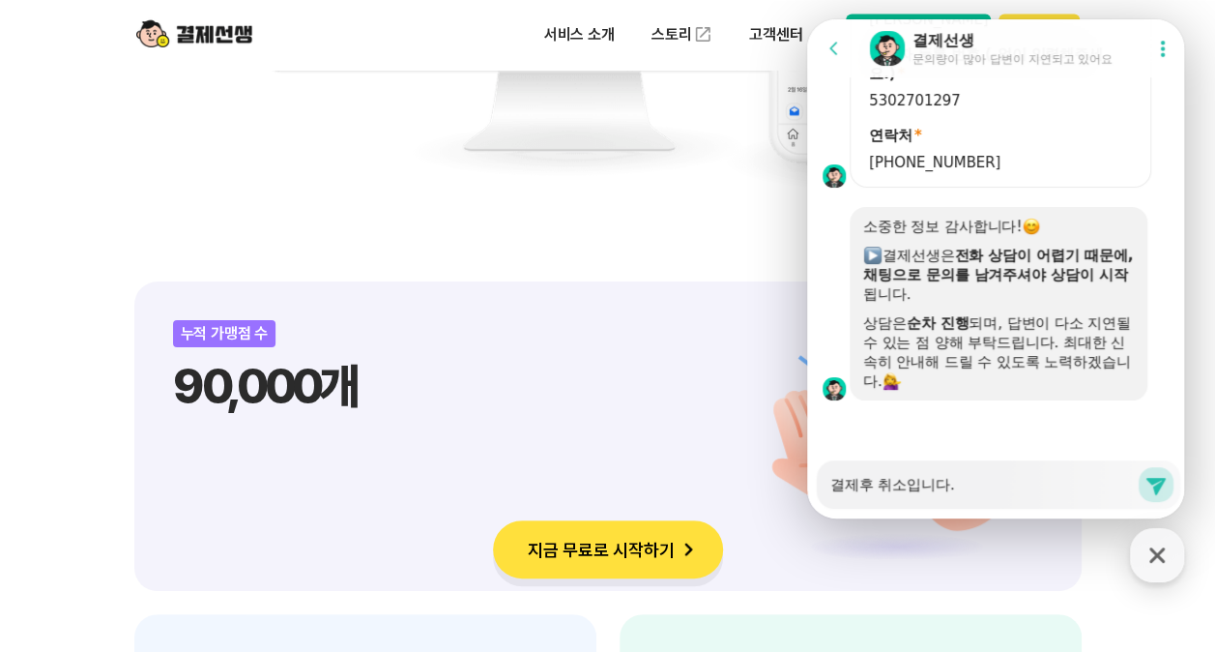
type textarea "결제후 취소입니다."
type textarea "x"
type textarea "결제후 취소입니다. ㅋ"
type textarea "x"
type textarea "결제후 취소입니다. 캌"
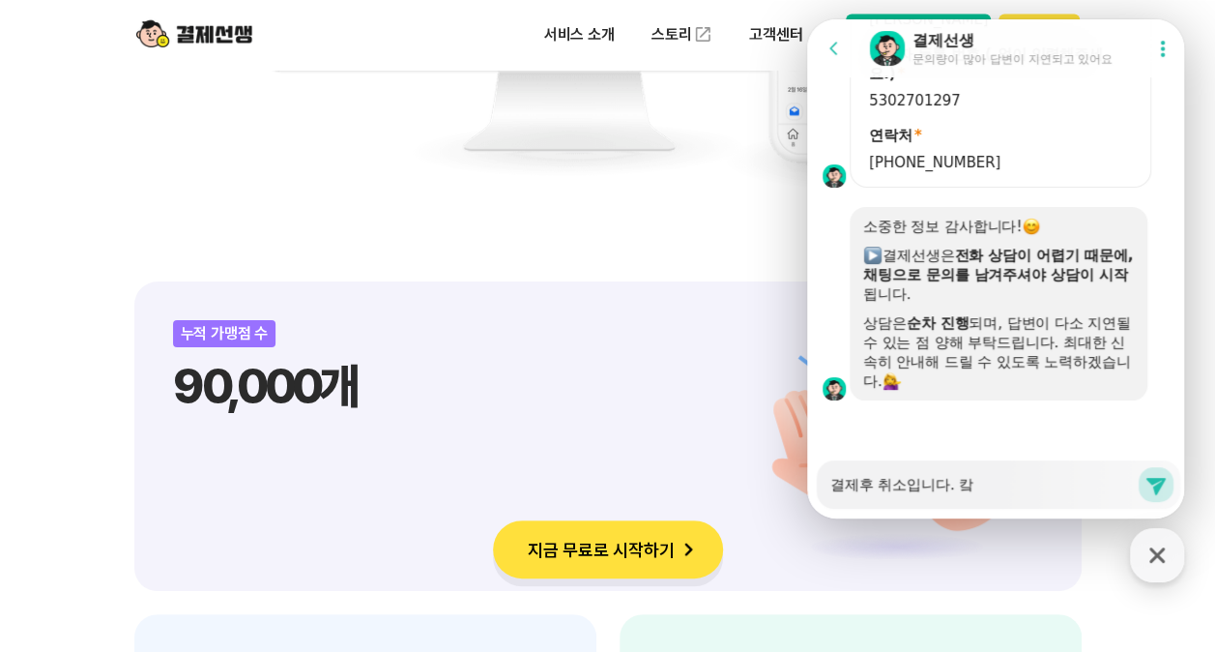
type textarea "x"
type textarea "결제후 취소입니다. [GEOGRAPHIC_DATA]"
type textarea "x"
type textarea "결제후 취소입니다. [GEOGRAPHIC_DATA]"
type textarea "x"
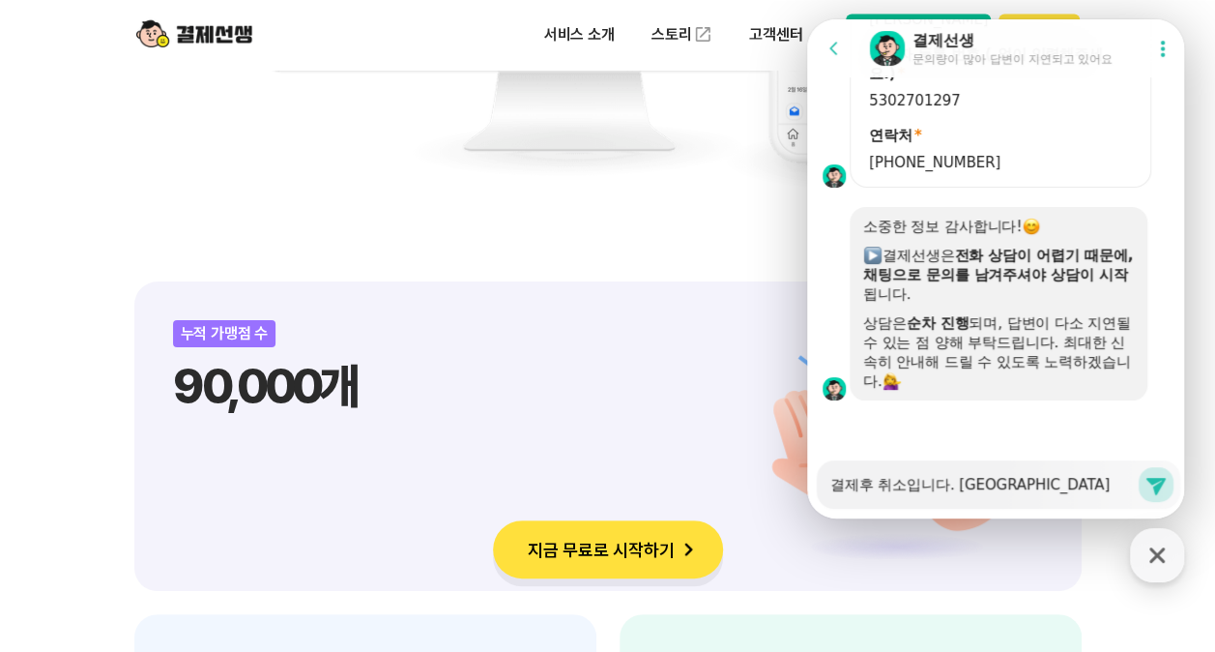
type textarea "결제후 취소입니다. 카카옾"
type textarea "x"
type textarea "결제후 취소입니다. [GEOGRAPHIC_DATA]"
type textarea "x"
type textarea "결제후 취소입니다. [PERSON_NAME]"
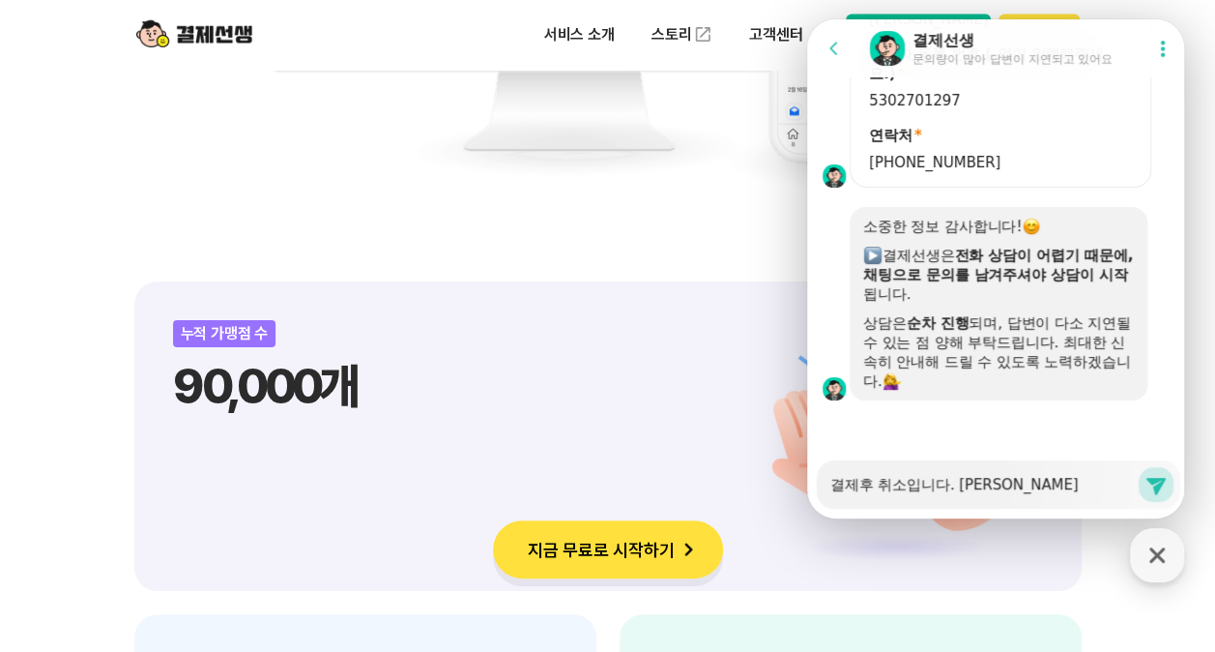
type textarea "x"
type textarea "결제후 취소입니다. [GEOGRAPHIC_DATA]"
type textarea "x"
type textarea "결제후 취소입니다. 카카오페이"
type textarea "x"
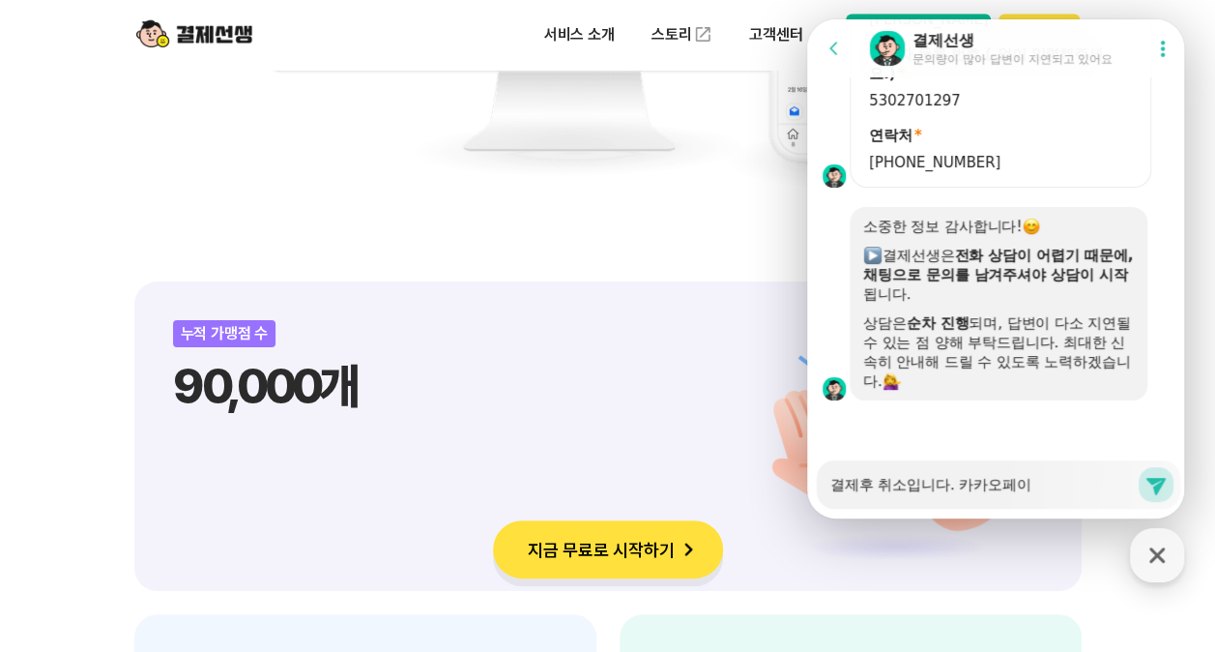
type textarea "결제후 취소입니다. [PERSON_NAME]"
type textarea "x"
type textarea "결제후 취소입니다. 카카오페이"
type textarea "x"
type textarea "결제후 취소입니다. [PERSON_NAME]"
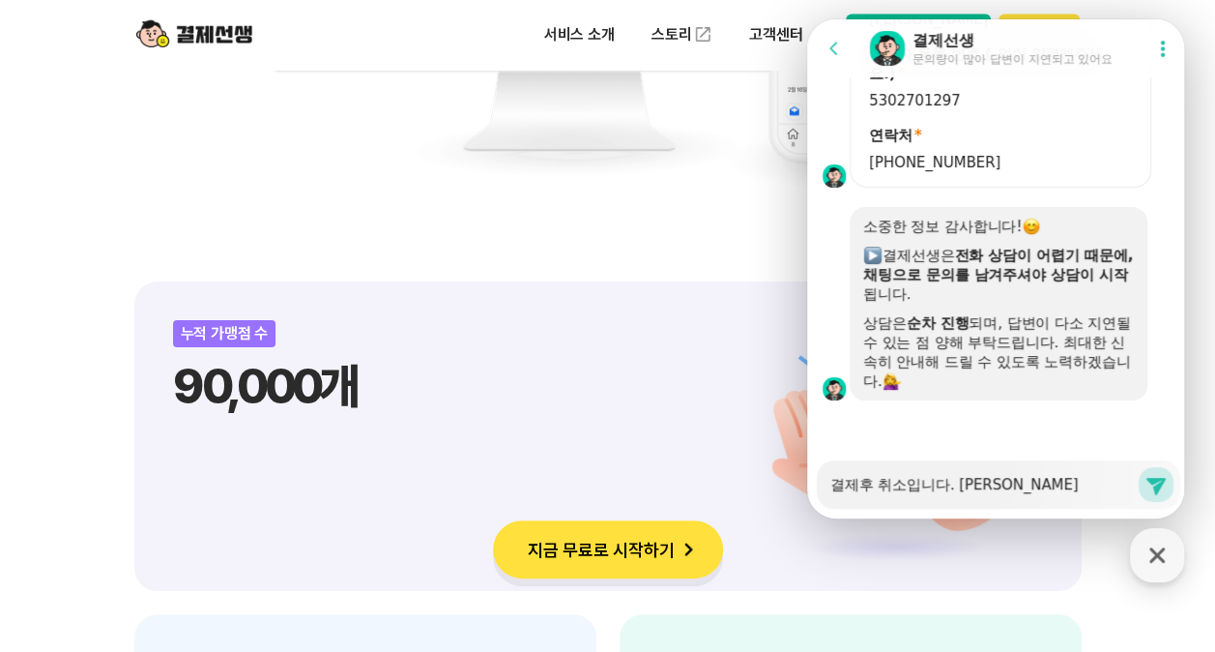
type textarea "x"
type textarea "결제후 취소입니다. [PERSON_NAME]"
type textarea "x"
type textarea "결제후 취소입니다. [PERSON_NAME]는"
type textarea "x"
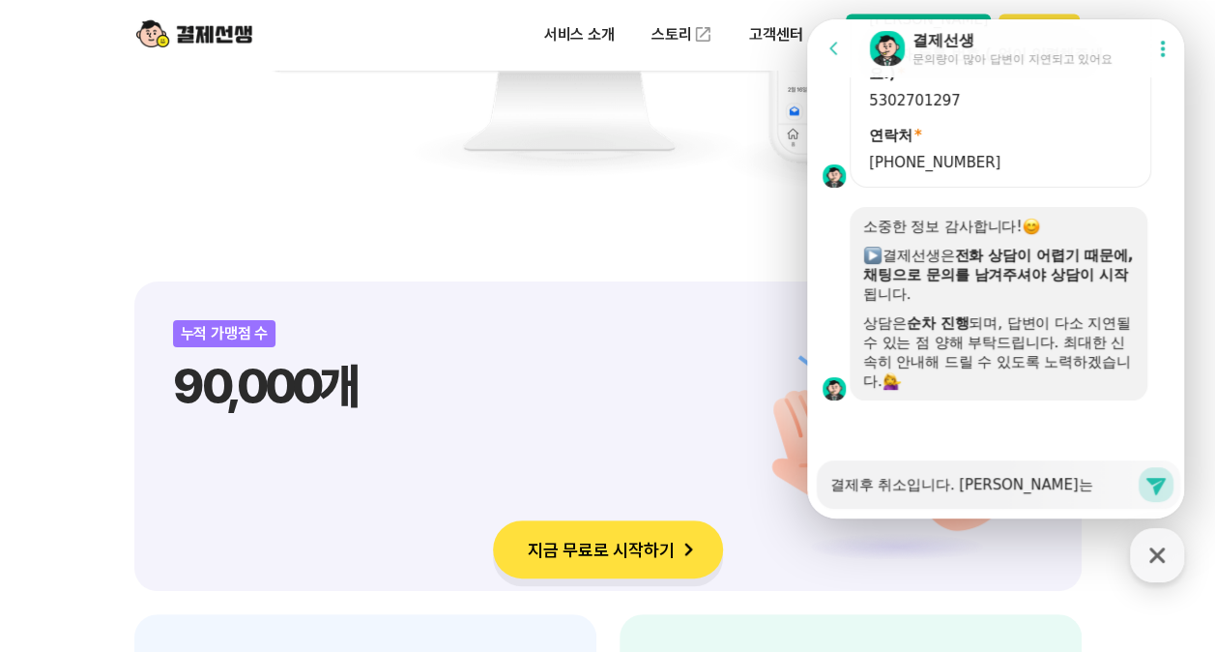
type textarea "결제후 취소입니다. 카카오페이는 ㅇ"
type textarea "x"
type textarea "결제후 취소입니다. [PERSON_NAME]는 어"
type textarea "x"
type textarea "결제후 취소입니다. 카카오페이는 얻"
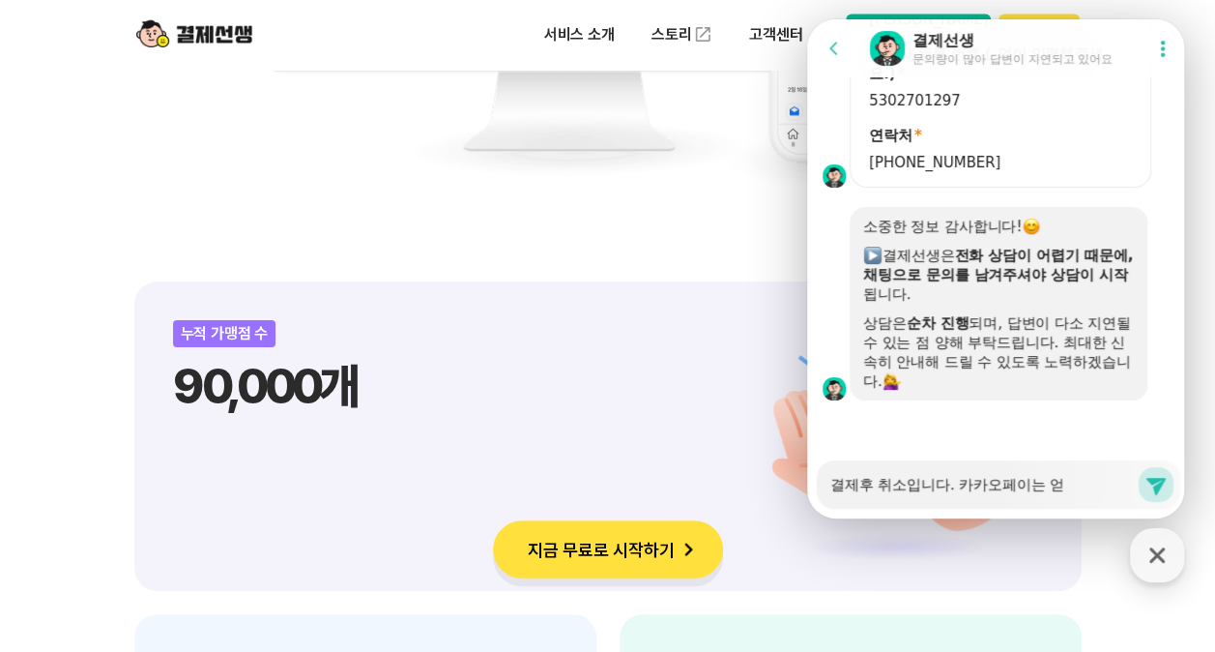
type textarea "x"
type textarea "결제후 취소입니다. [PERSON_NAME]는 어디"
type textarea "x"
type textarea "결제후 취소입니다. 카카오페이는 어딩"
type textarea "x"
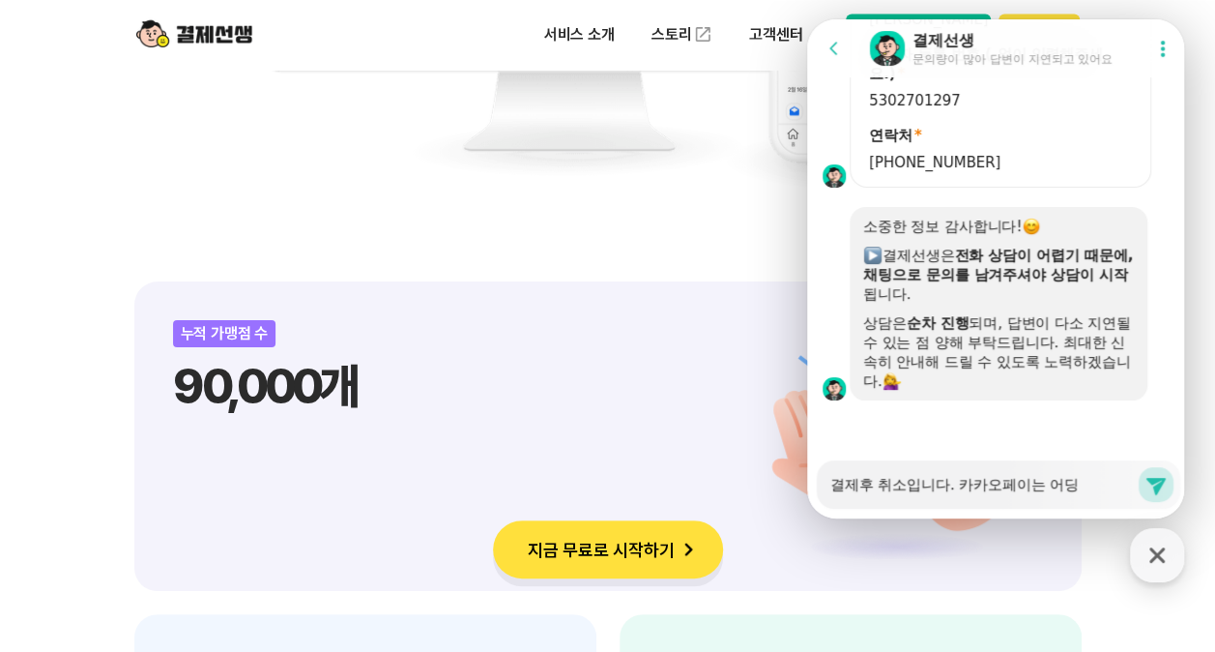
type textarea "결제후 취소입니다. [PERSON_NAME]는 어디에"
type textarea "x"
type textarea "결제후 취소입니다. [PERSON_NAME]는 어디에 ㅈ"
type textarea "x"
type textarea "결제후 취소입니다. [PERSON_NAME]는 어디에 저"
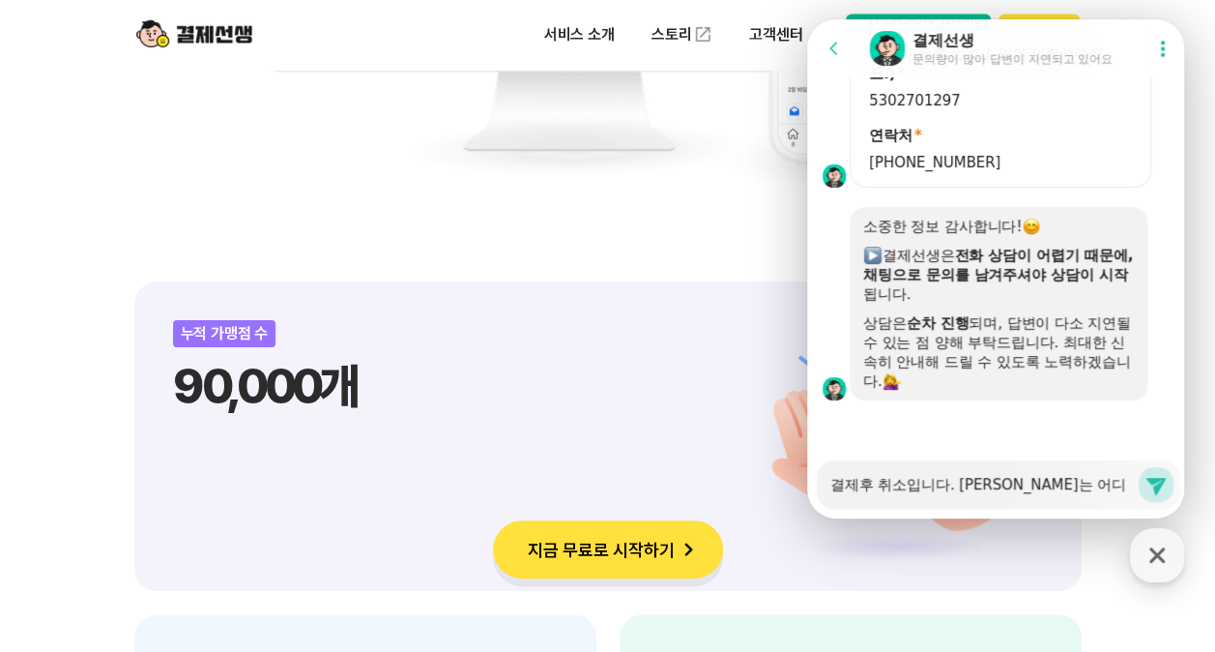
type textarea "x"
type textarea "결제후 취소입니다. [PERSON_NAME]는 어디에 전"
type textarea "x"
type textarea "결제후 취소입니다. [PERSON_NAME]는 어디에 젆"
type textarea "x"
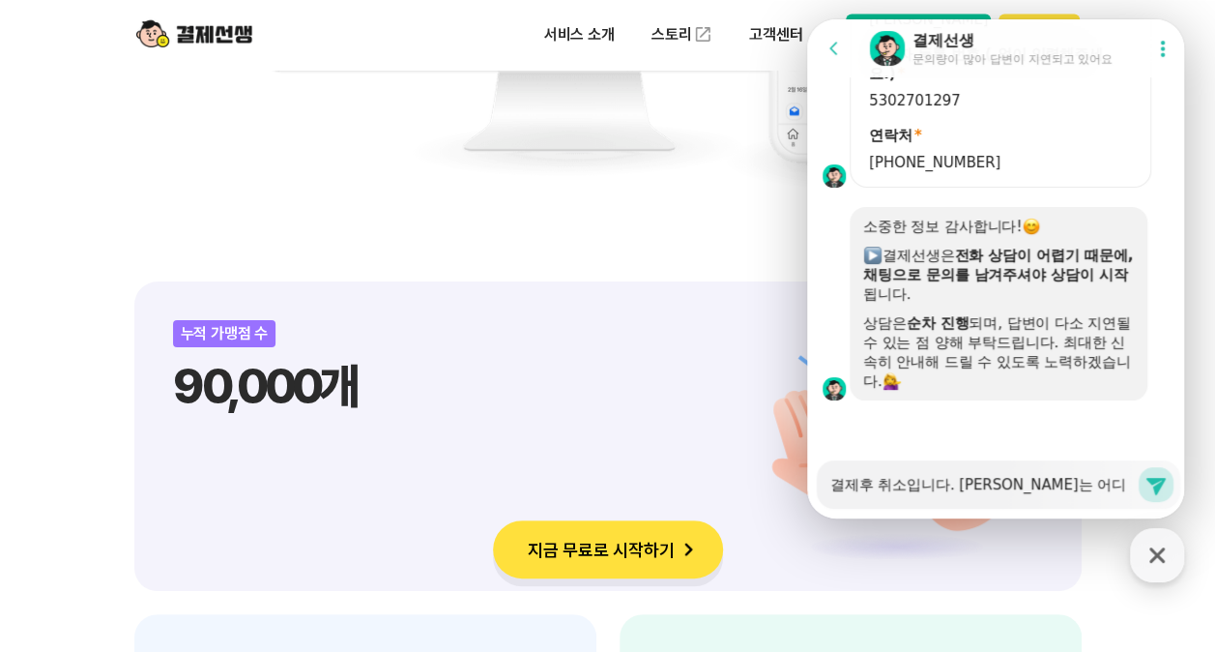
type textarea "결제후 취소입니다. [PERSON_NAME]는 어디에 전호"
type textarea "x"
type textarea "결제후 취소입니다. [PERSON_NAME]는 어디에 전화"
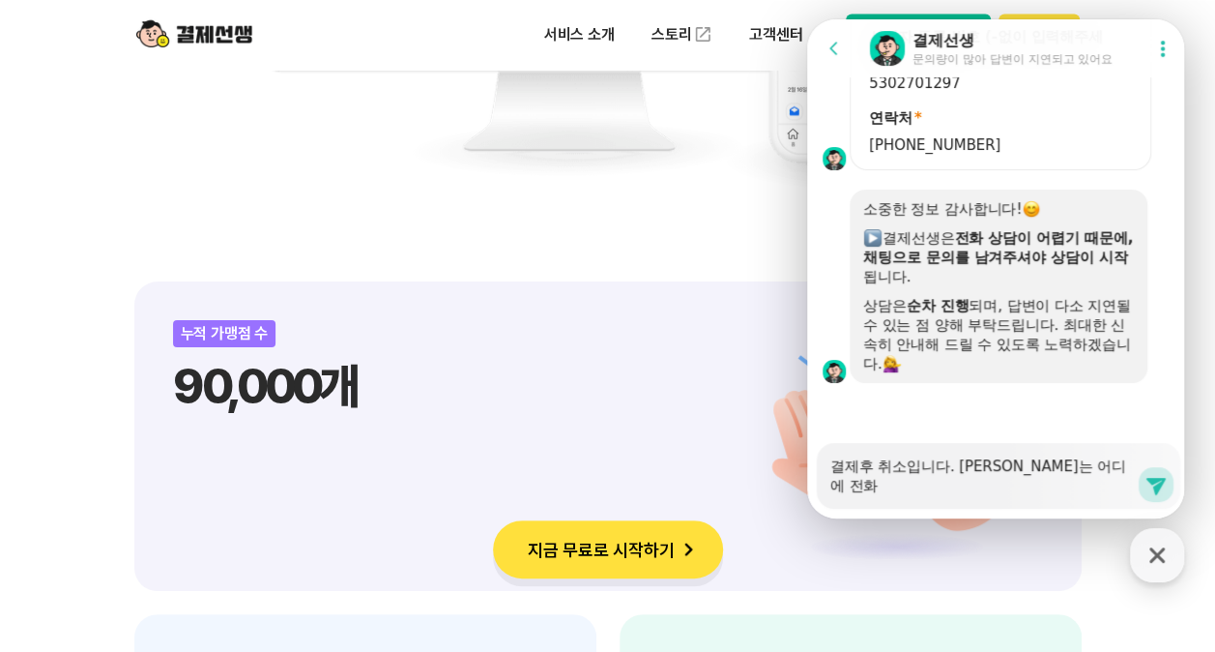
type textarea "x"
type textarea "결제후 취소입니다. [PERSON_NAME]는 어디에 전활"
type textarea "x"
type textarea "결제후 취소입니다. [PERSON_NAME]는 어디에 전화르"
type textarea "x"
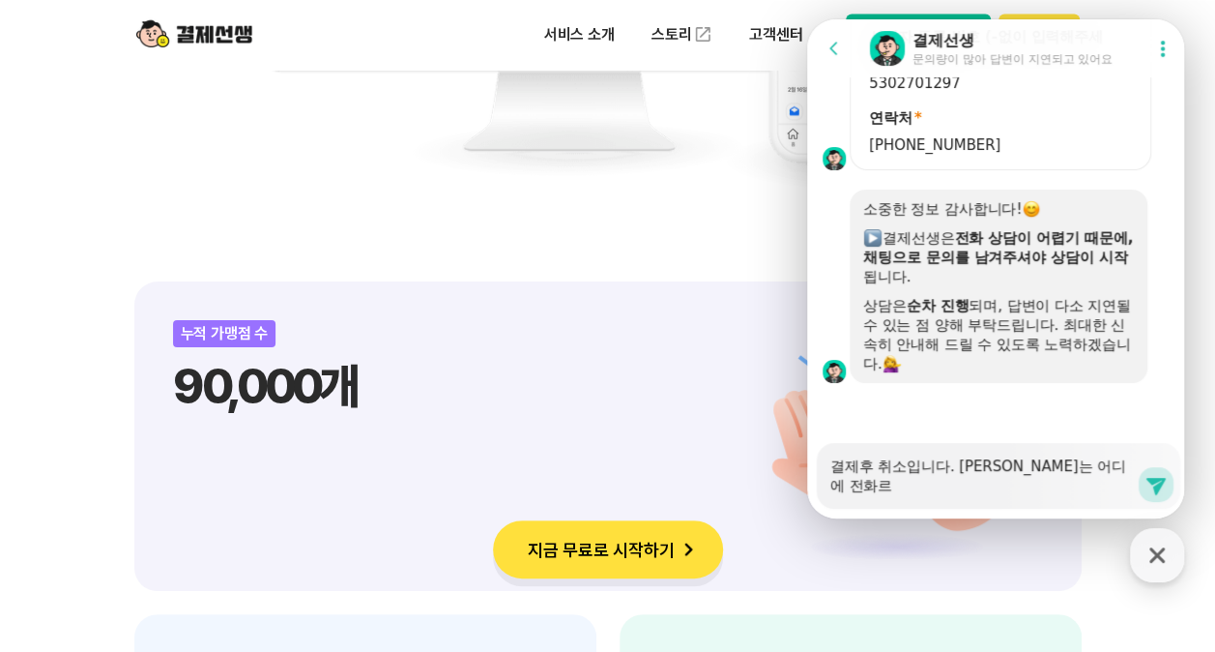
type textarea "결제후 취소입니다. [PERSON_NAME]는 어디에 전화를"
type textarea "x"
type textarea "결제후 취소입니다. [PERSON_NAME]는 어디에 전화를"
type textarea "x"
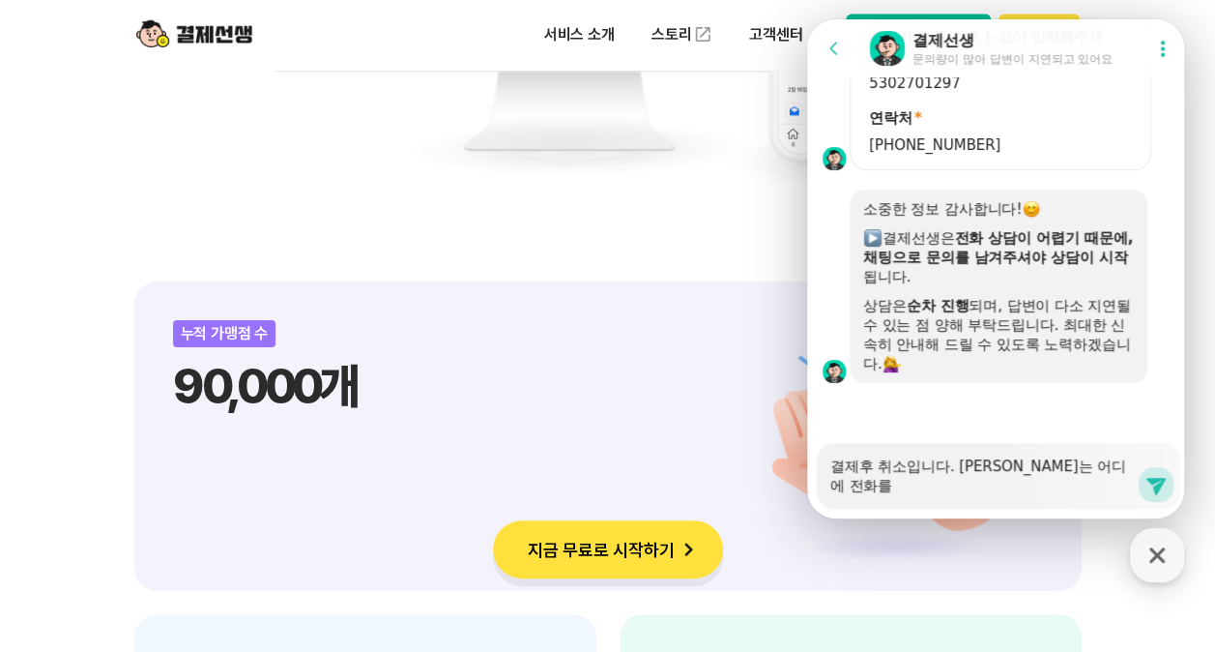
type textarea "결제후 취소입니다. [PERSON_NAME]는 어디에 전화를 ㅎ"
type textarea "x"
type textarea "결제후 취소입니다. [PERSON_NAME]는 어디에 전화를 해"
type textarea "x"
type textarea "결제후 취소입니다. [PERSON_NAME]는 어디에 전화를 행"
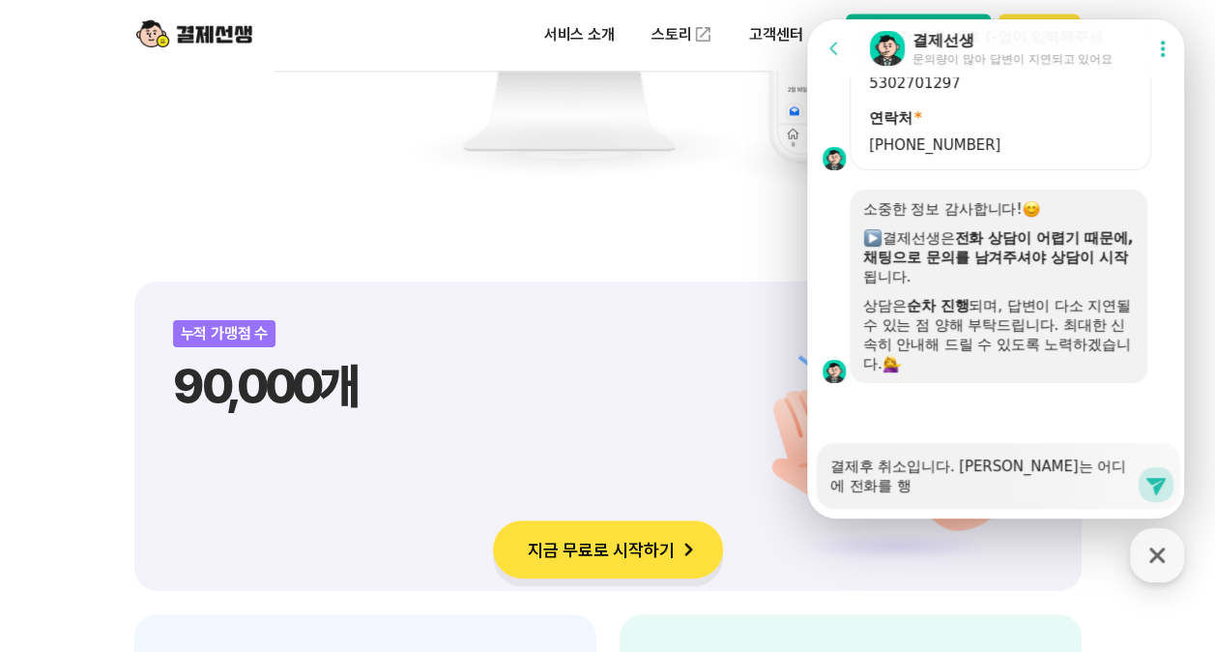
type textarea "x"
type textarea "결제후 취소입니다. [PERSON_NAME]는 어디에 전화를 해야"
type textarea "x"
type textarea "결제후 취소입니다. [PERSON_NAME]는 어디에 전화를 해얗"
type textarea "x"
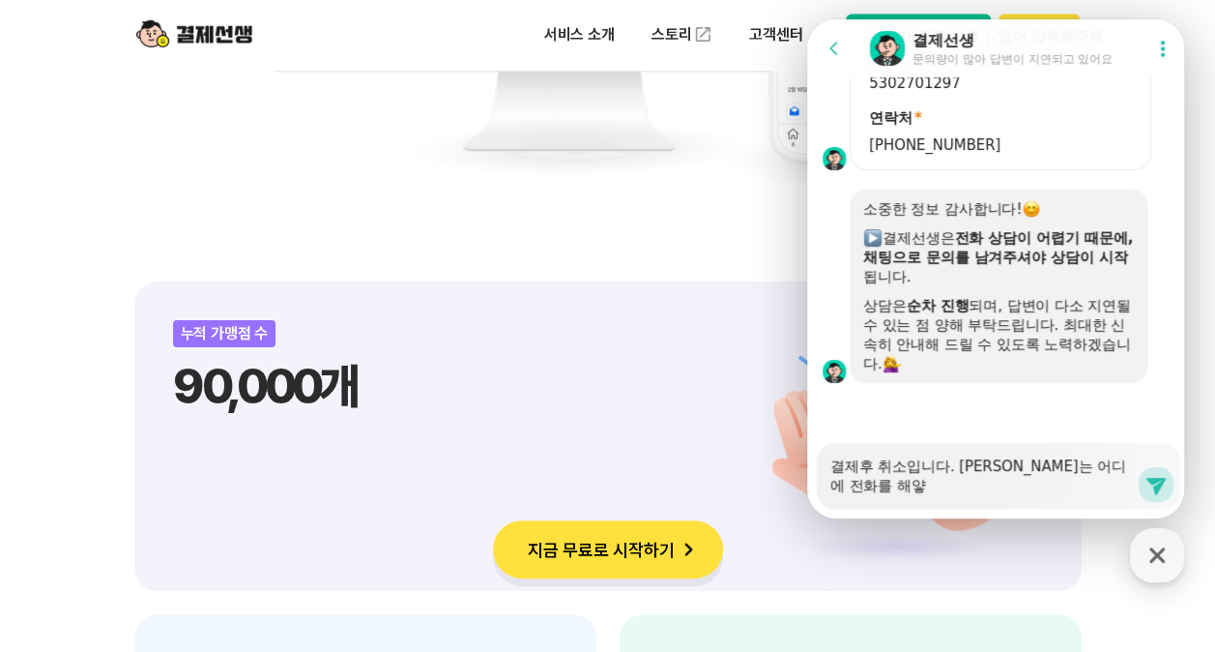
type textarea "결제후 취소입니다. [PERSON_NAME]는 어디에 전화를 해야하"
type textarea "x"
type textarea "결제후 취소입니다. [PERSON_NAME]는 어디에 전화를 해야하나"
type textarea "x"
type textarea "결제후 취소입니다. [PERSON_NAME]는 어디에 전화를 해야하낭"
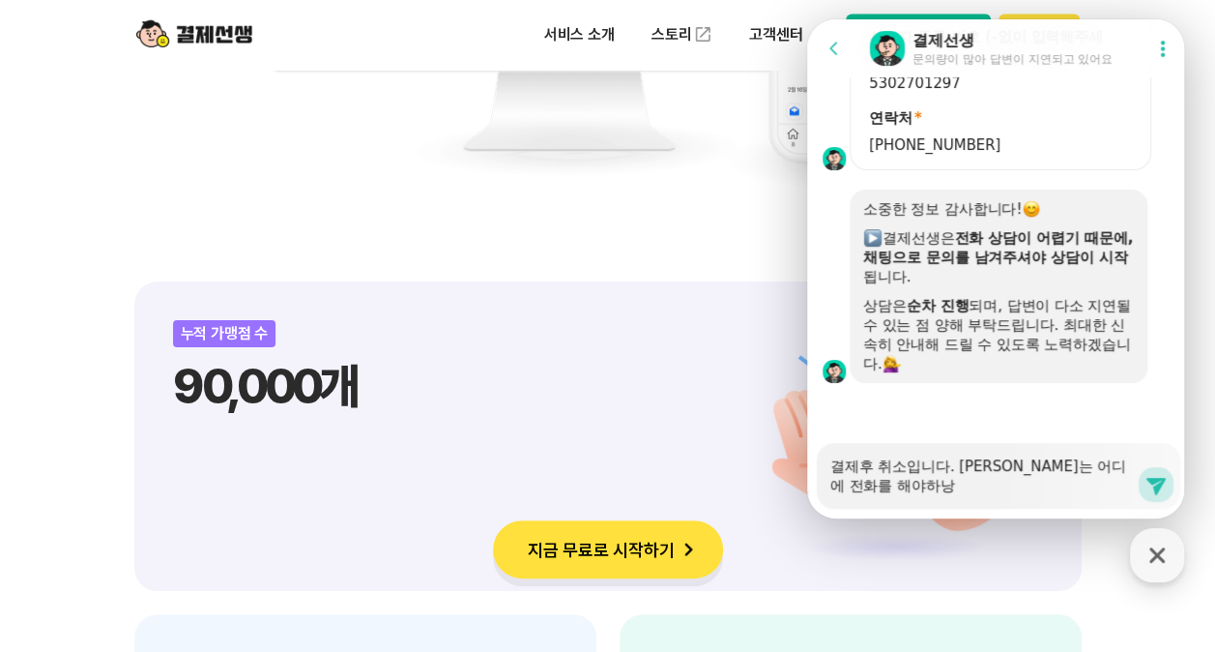
type textarea "x"
type textarea "결제후 취소입니다. [PERSON_NAME]는 어디에 전화를 해야하나요"
type textarea "x"
type textarea "결제후 취소입니다. [PERSON_NAME]는 어디에 전화를 해야하나요?"
type textarea "x"
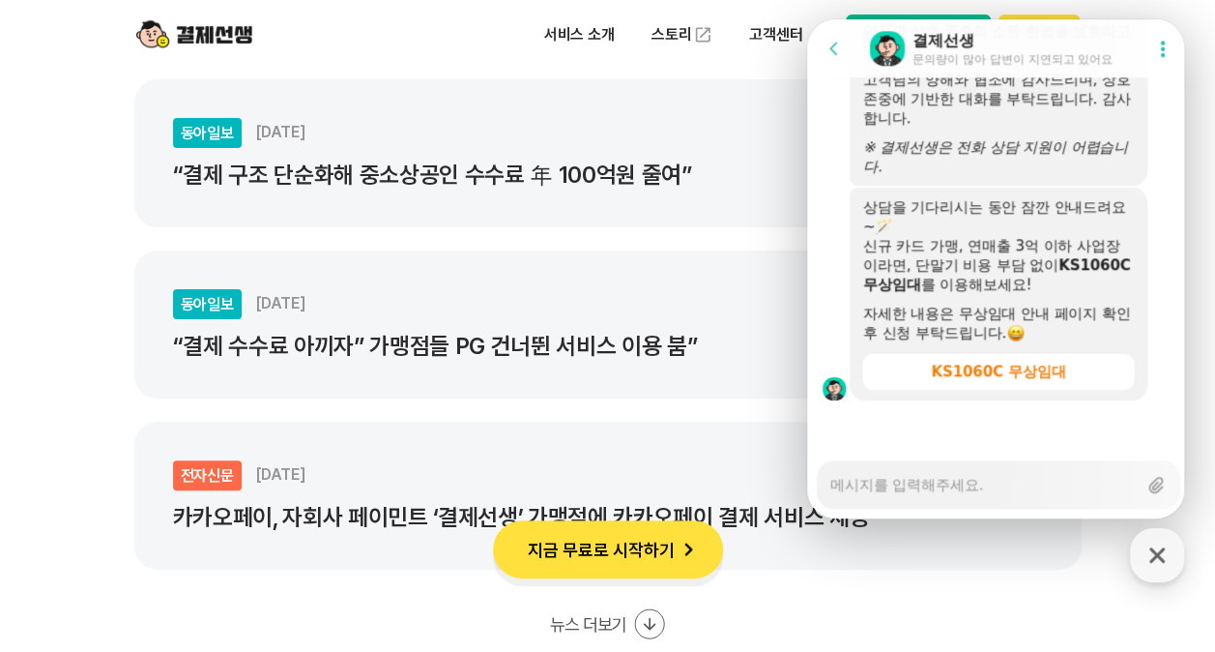
scroll to position [4848, 0]
click at [953, 471] on textarea "Messenger Input Textarea" at bounding box center [984, 477] width 307 height 33
type textarea "x"
type textarea "ㅊ"
type textarea "x"
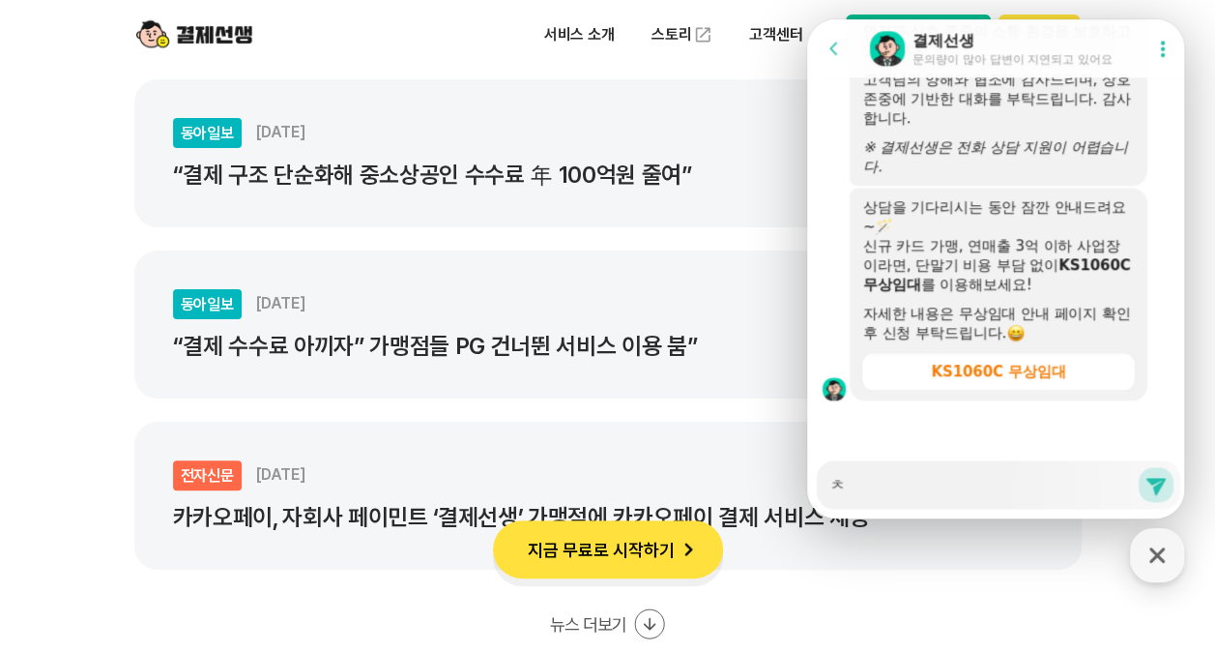
type textarea "추"
type textarea "x"
type textarea "취"
type textarea "x"
type textarea "췻"
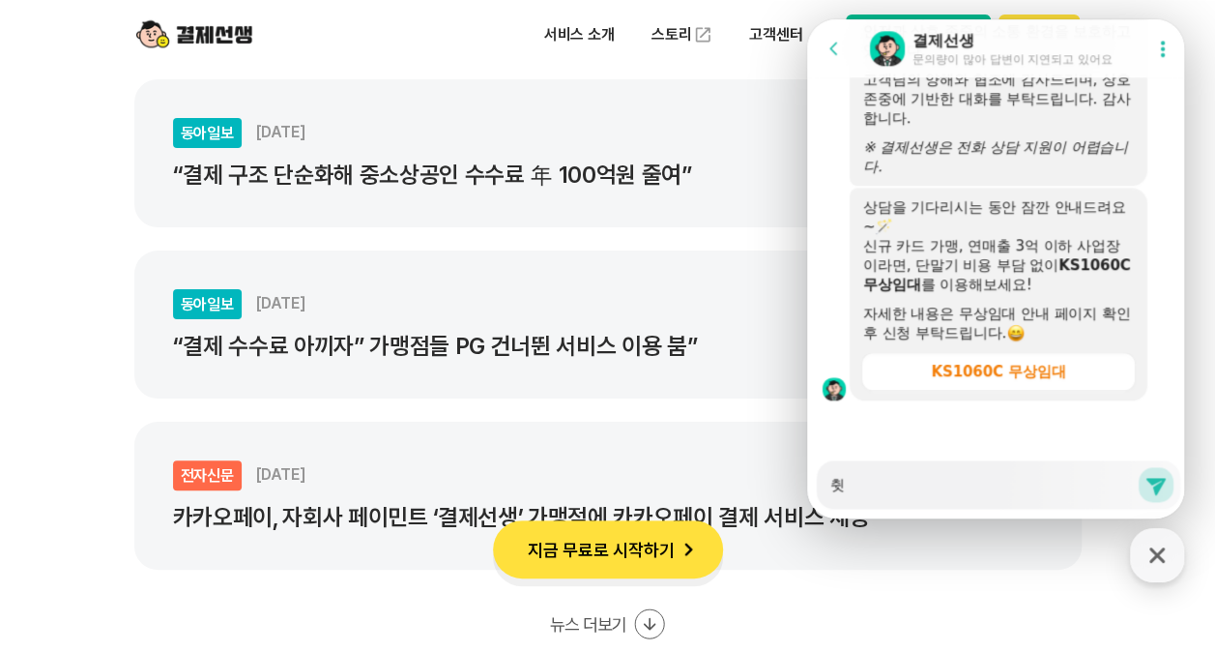
type textarea "x"
type textarea "취소"
type textarea "x"
type textarea "취솧"
type textarea "x"
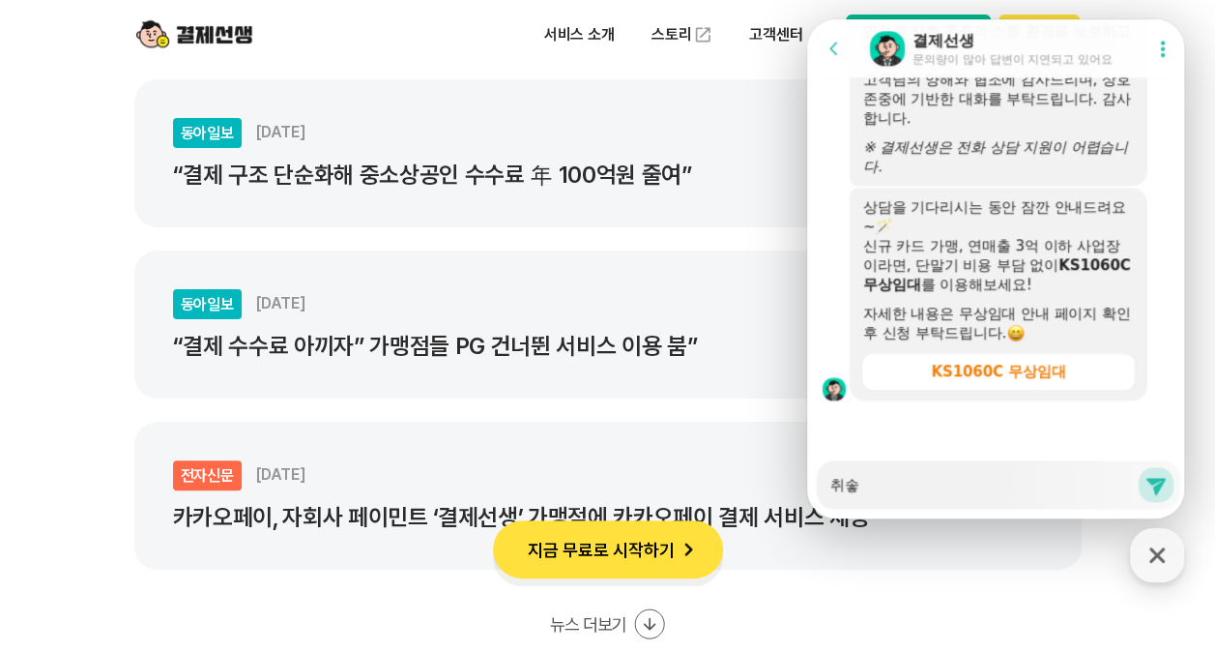
type textarea "취소해"
type textarea "x"
type textarea "취소행"
type textarea "x"
type textarea "취소해야"
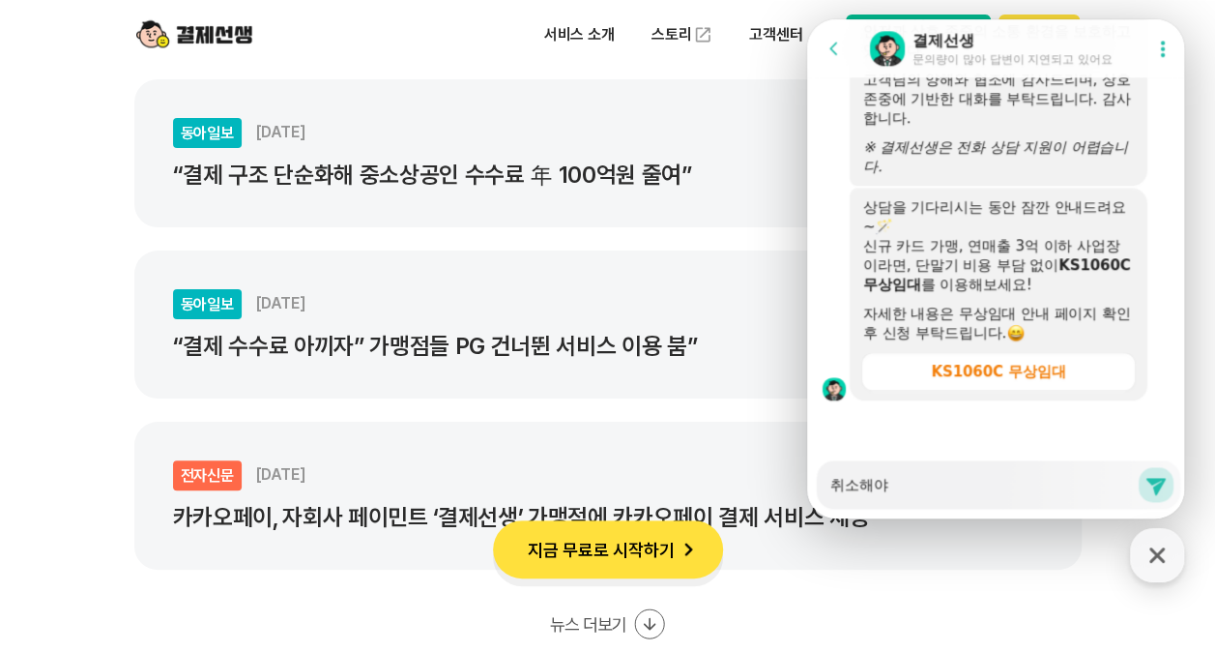
type textarea "x"
type textarea "취소해얗"
type textarea "x"
type textarea "취소해야하"
type textarea "x"
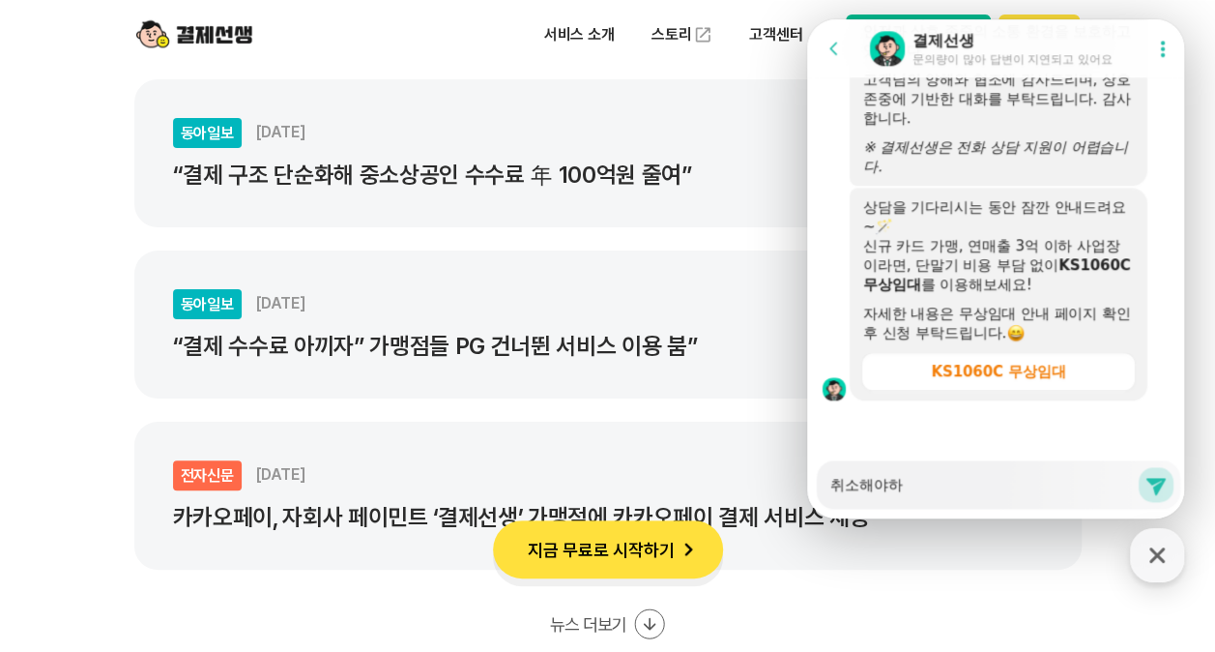
type textarea "취소해야한"
type textarea "x"
type textarea "취소해야하느"
type textarea "x"
type textarea "취소해야하는"
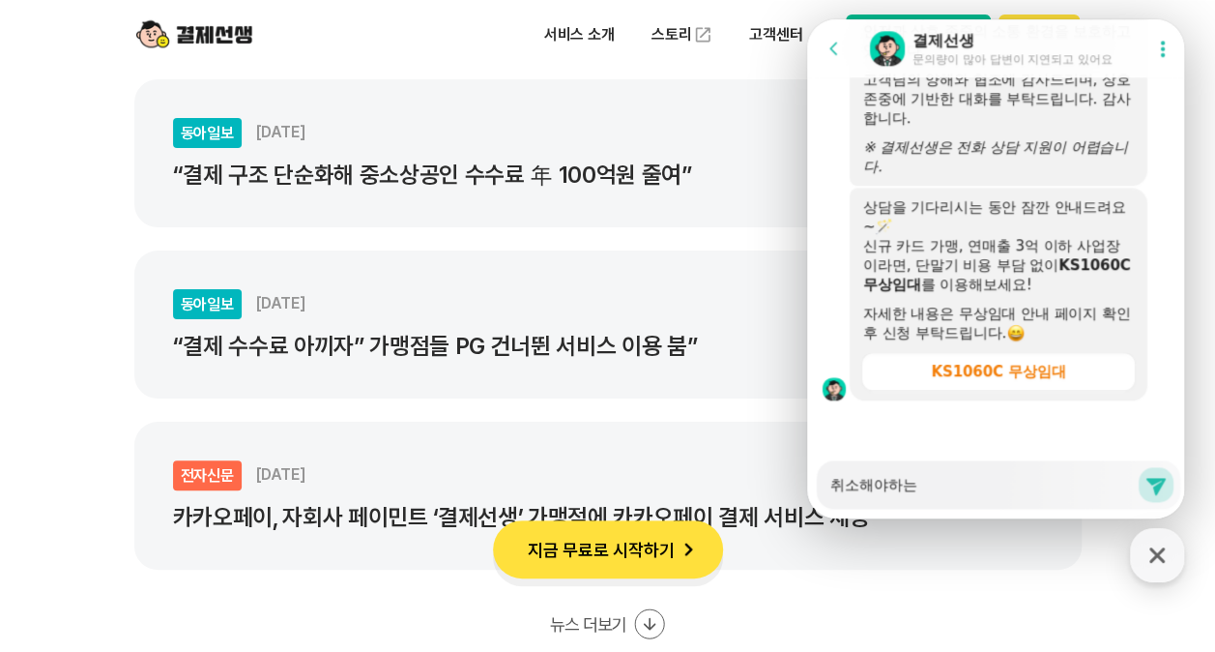
type textarea "x"
type textarea "취소해야하는ㄷ"
type textarea "x"
type textarea "취소해야하는데"
type textarea "x"
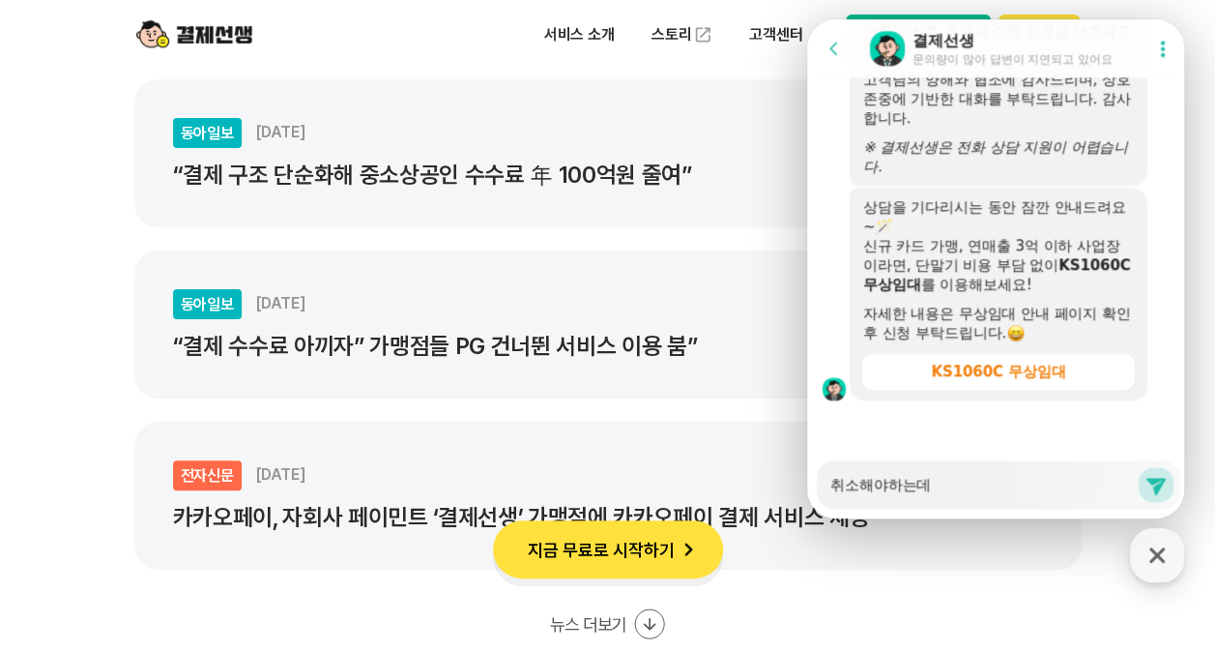
type textarea "취소해야하는데 ㅋ"
type textarea "x"
type textarea "취소해야하는데 카"
type textarea "x"
type textarea "취소해야하는데 카카"
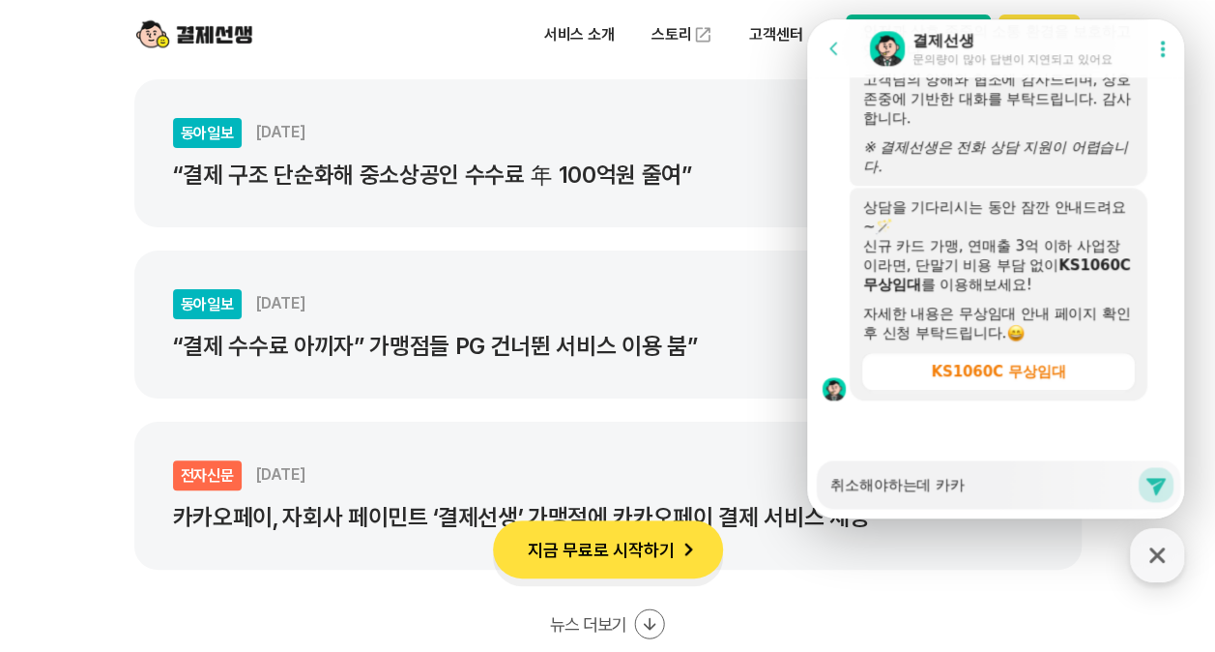
type textarea "x"
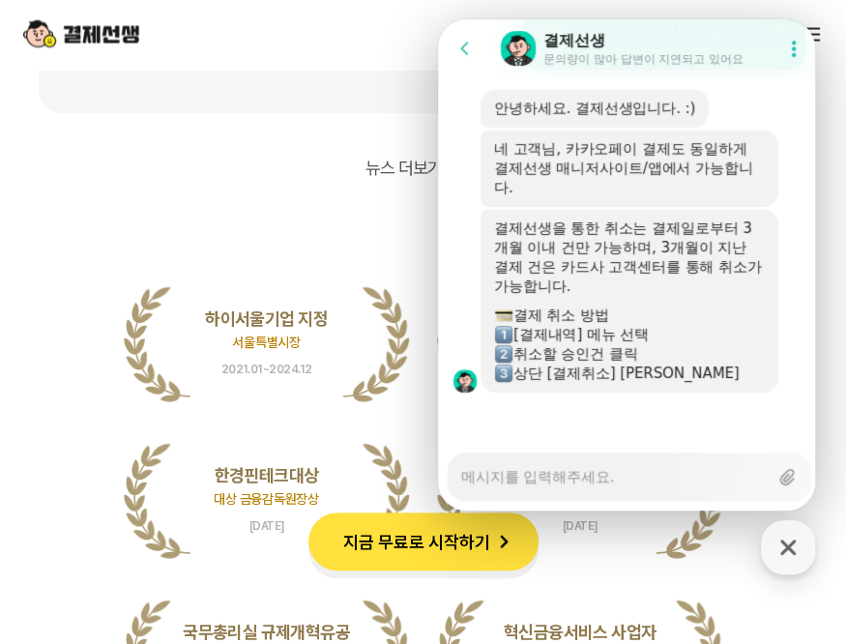
scroll to position [5276, 0]
click at [697, 328] on div "[결제내역] 메뉴 선택" at bounding box center [629, 334] width 271 height 19
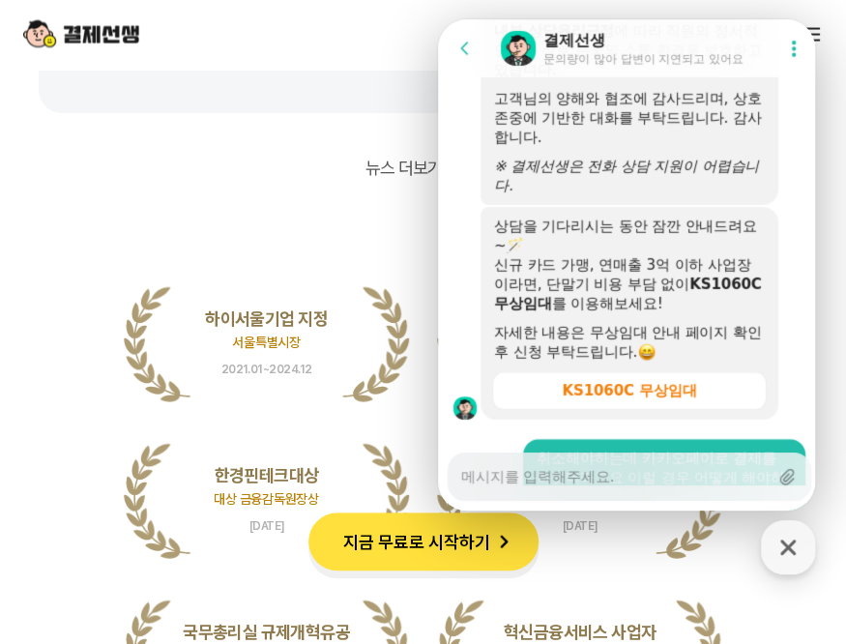
scroll to position [5293, 0]
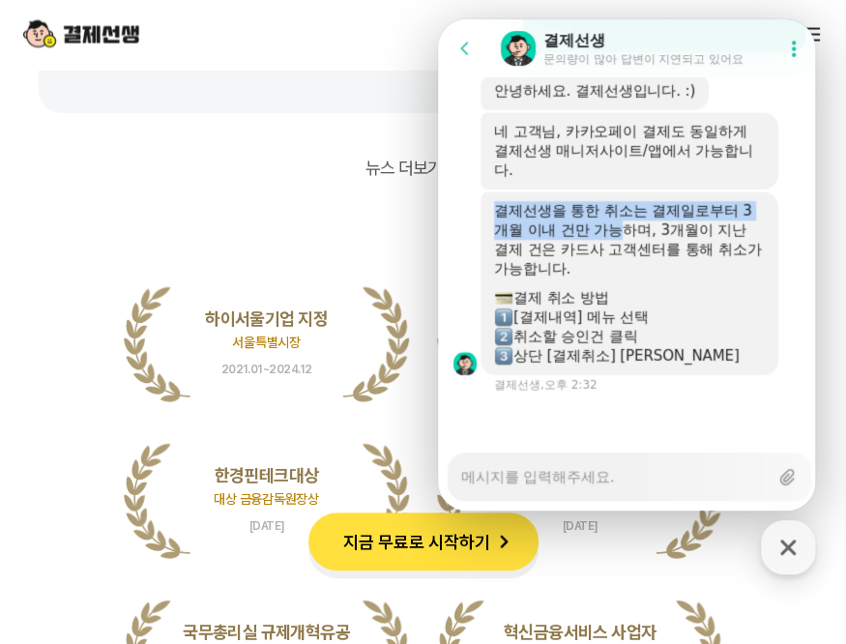
drag, startPoint x: 563, startPoint y: 223, endPoint x: 647, endPoint y: 239, distance: 85.5
click at [647, 239] on div "결제선생을 통한 취소는 결제일로부터 3개월 이내 건만 가능하며, 3개월이 지난 결제 건은 카드사 고객센터를 통해 취소가 가능합니다." at bounding box center [629, 239] width 271 height 77
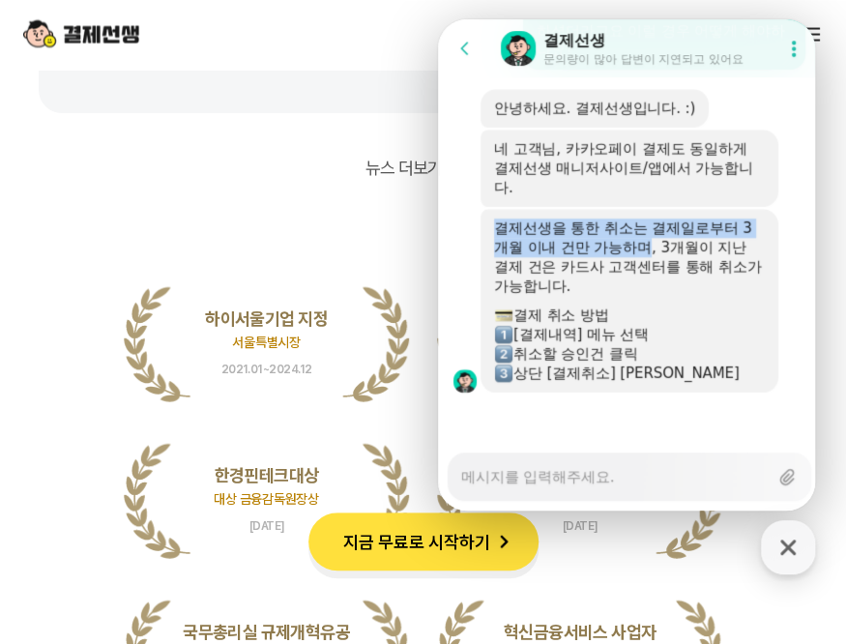
drag, startPoint x: 647, startPoint y: 239, endPoint x: 680, endPoint y: 278, distance: 51.5
click at [680, 278] on div "결제선생을 통한 취소는 결제일로부터 3개월 이내 건만 가능하며, 3개월이 지난 결제 건은 카드사 고객센터를 통해 취소가 가능합니다." at bounding box center [629, 257] width 271 height 77
